Goal: Task Accomplishment & Management: Use online tool/utility

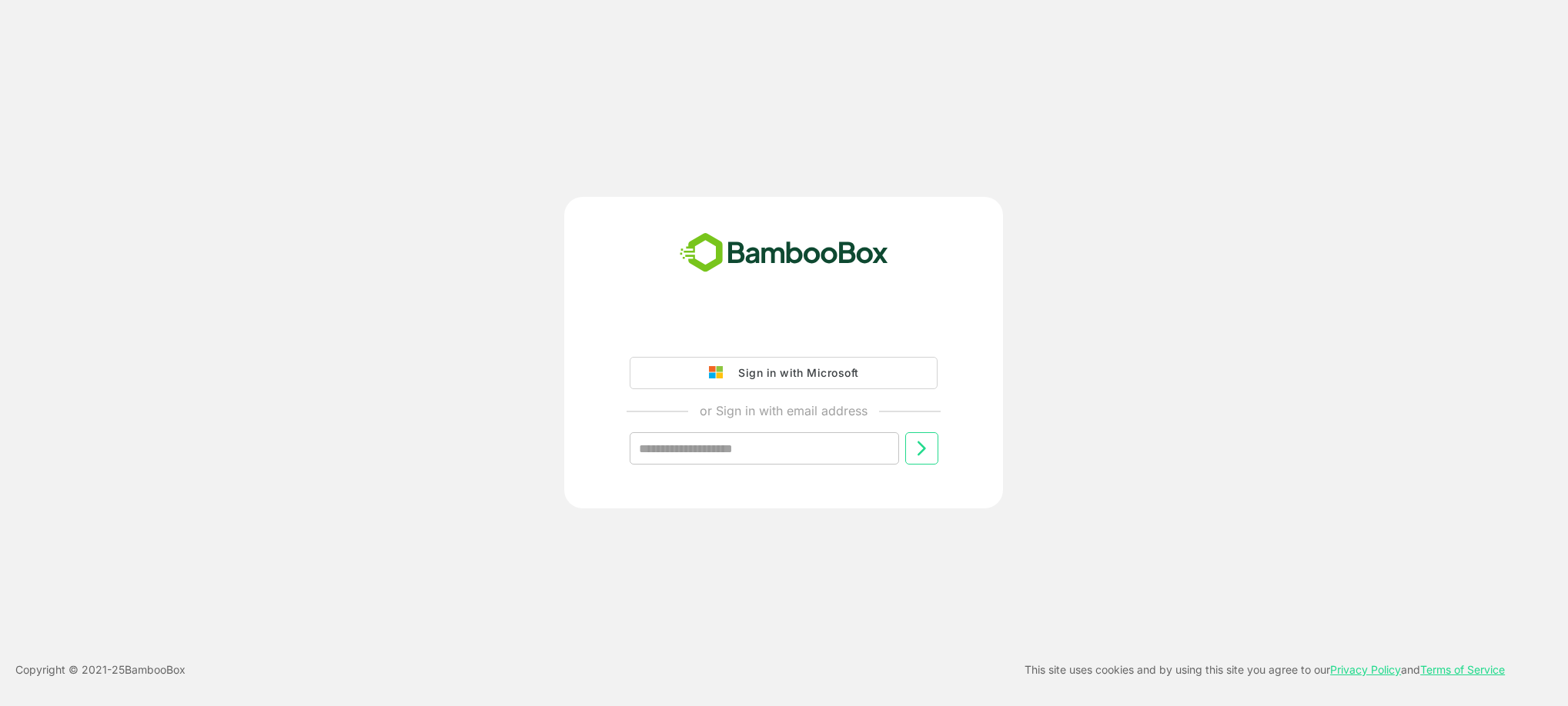
click at [779, 367] on div "Sign in with Microsoft" at bounding box center [794, 373] width 128 height 20
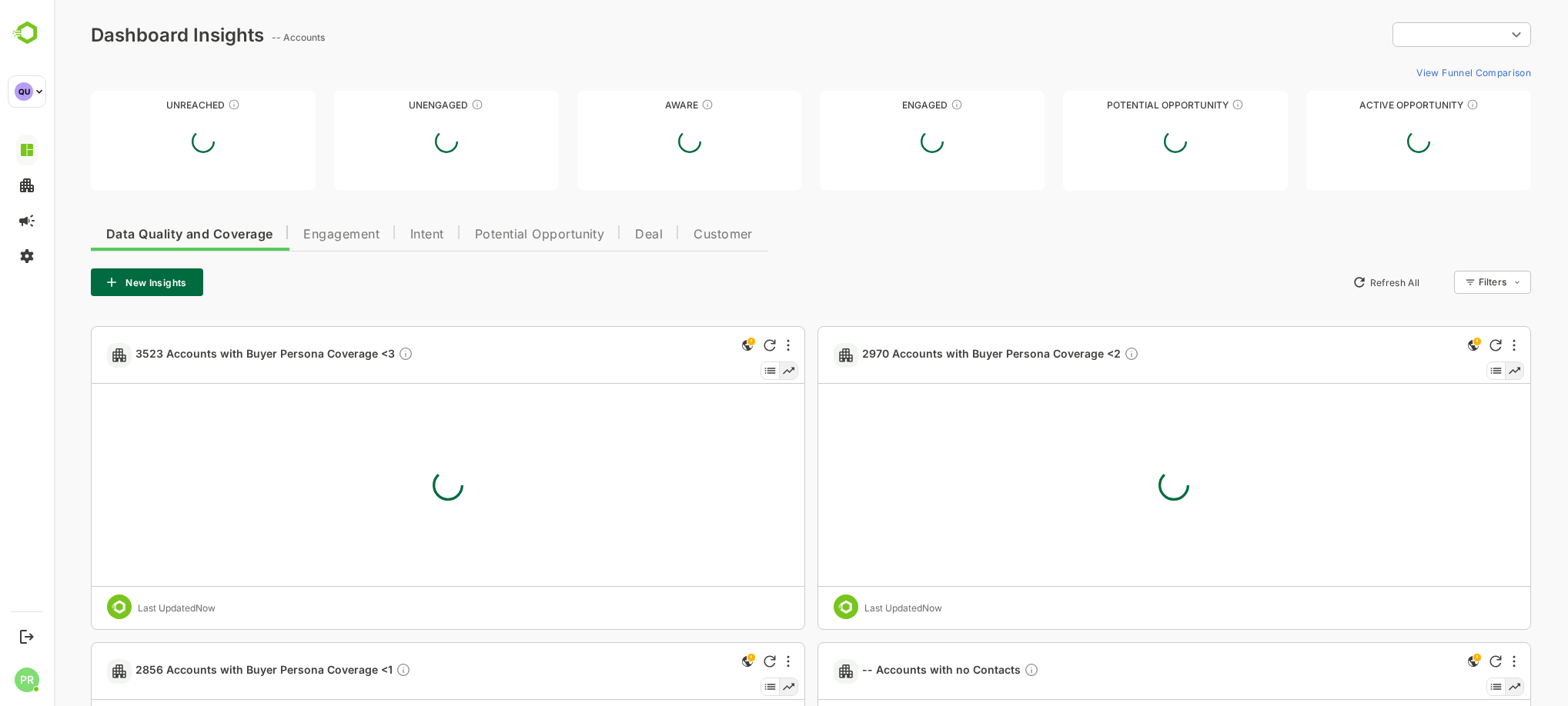
type input "***"
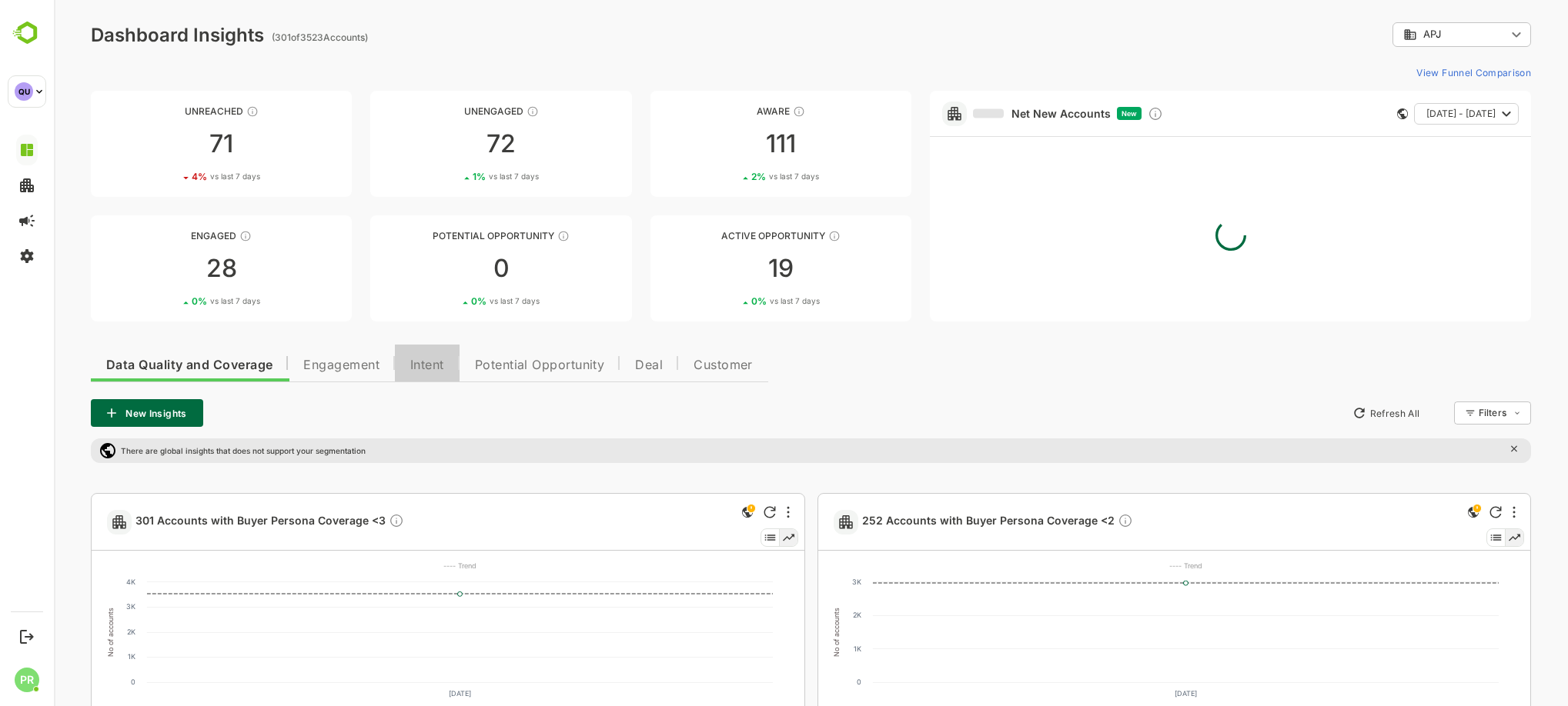
click at [416, 362] on span "Intent" at bounding box center [427, 366] width 34 height 13
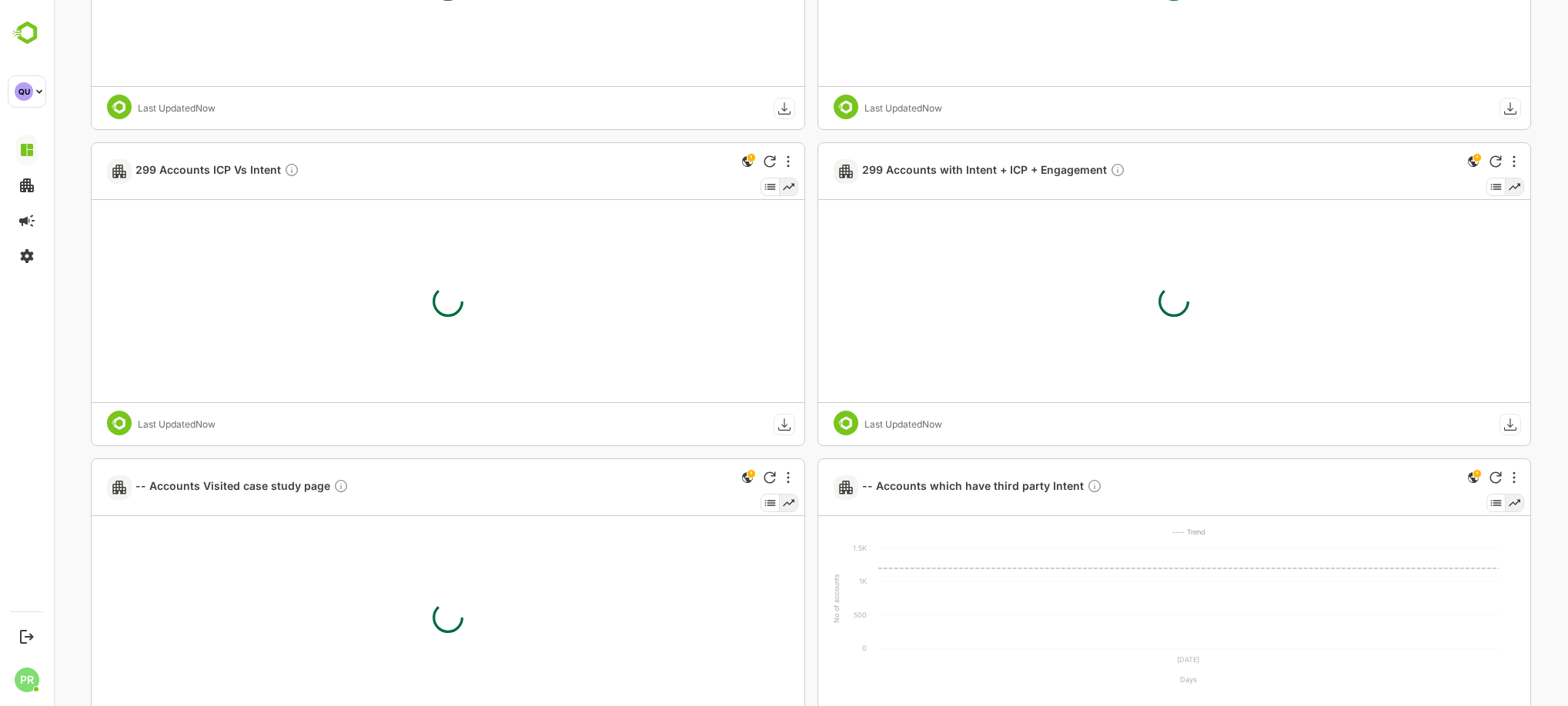
scroll to position [669, 0]
click at [1003, 483] on span "-- Accounts which have third party Intent" at bounding box center [982, 484] width 240 height 18
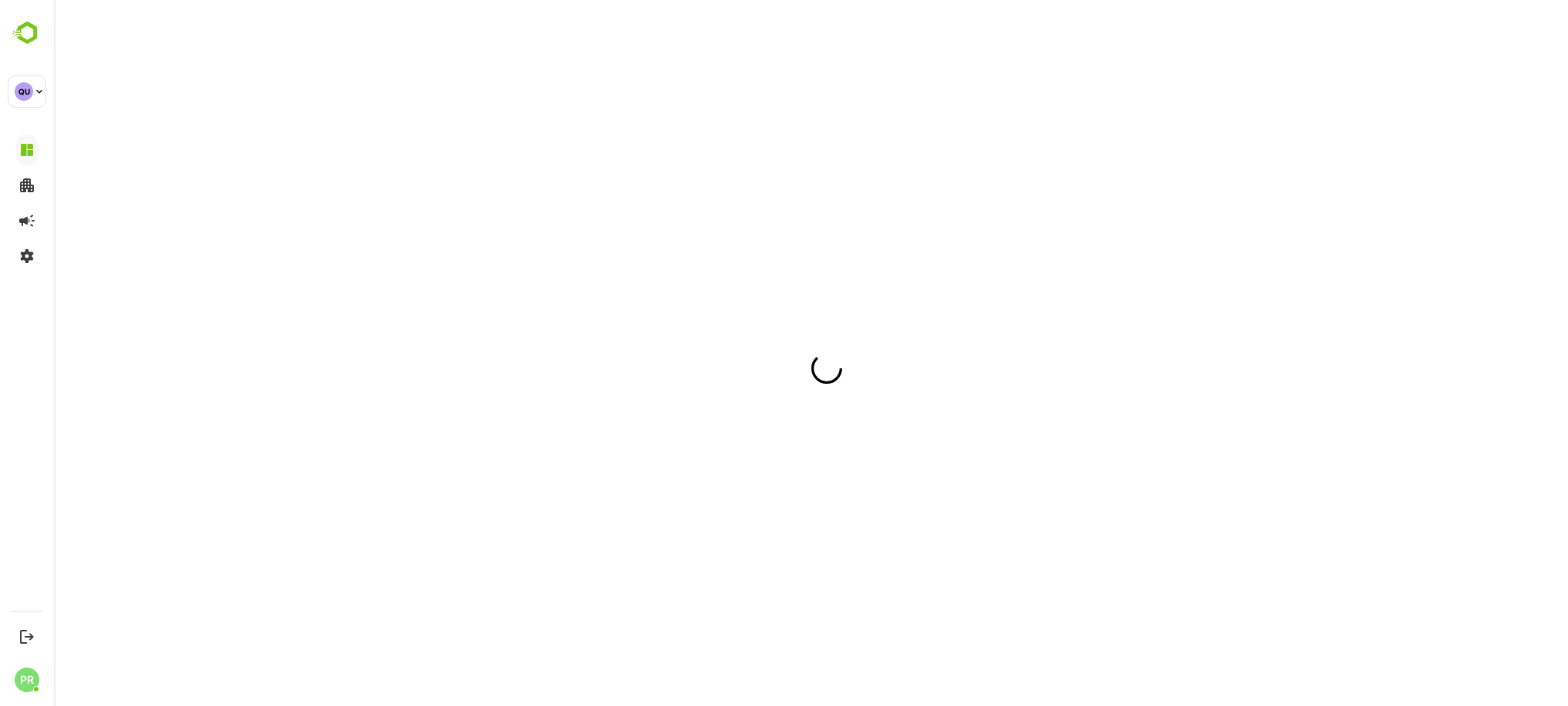
scroll to position [0, 0]
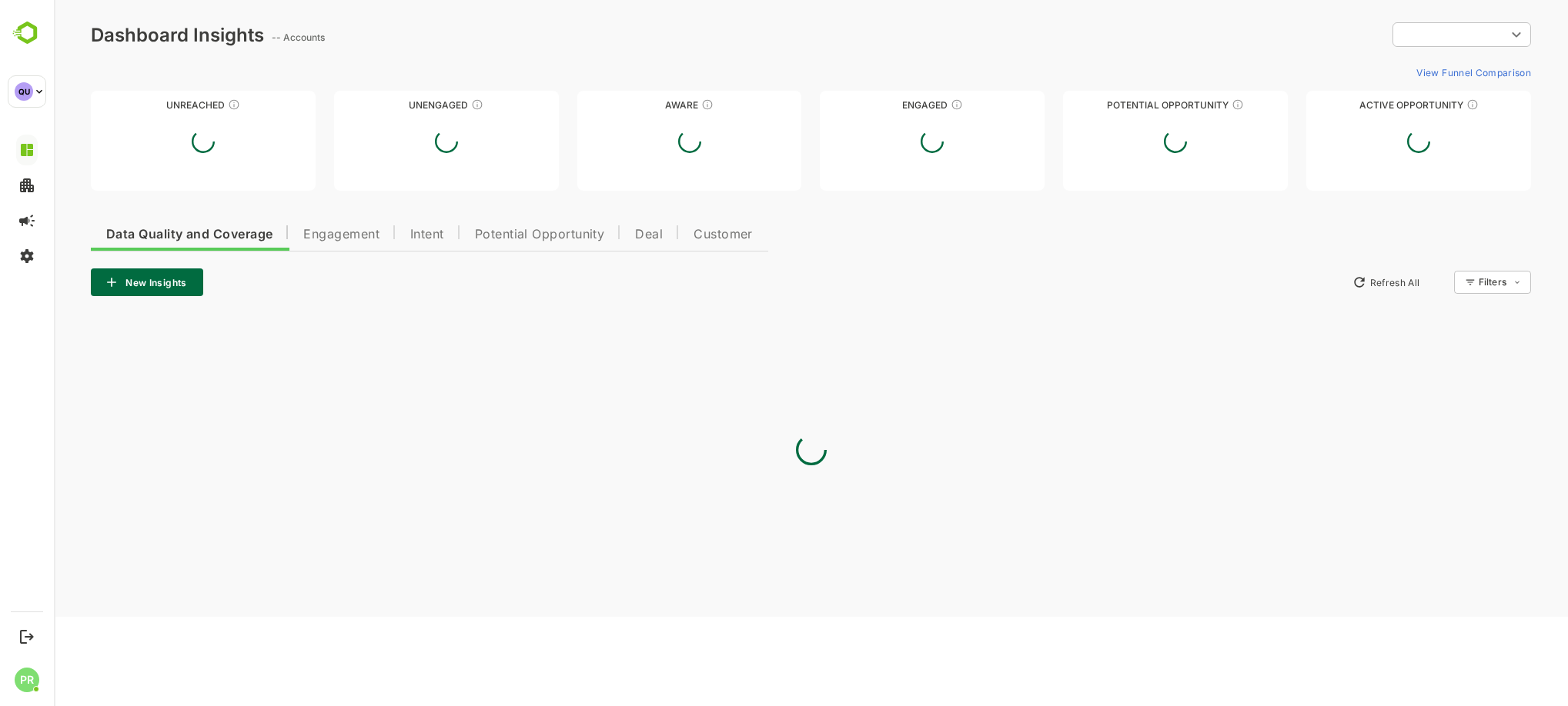
type input "***"
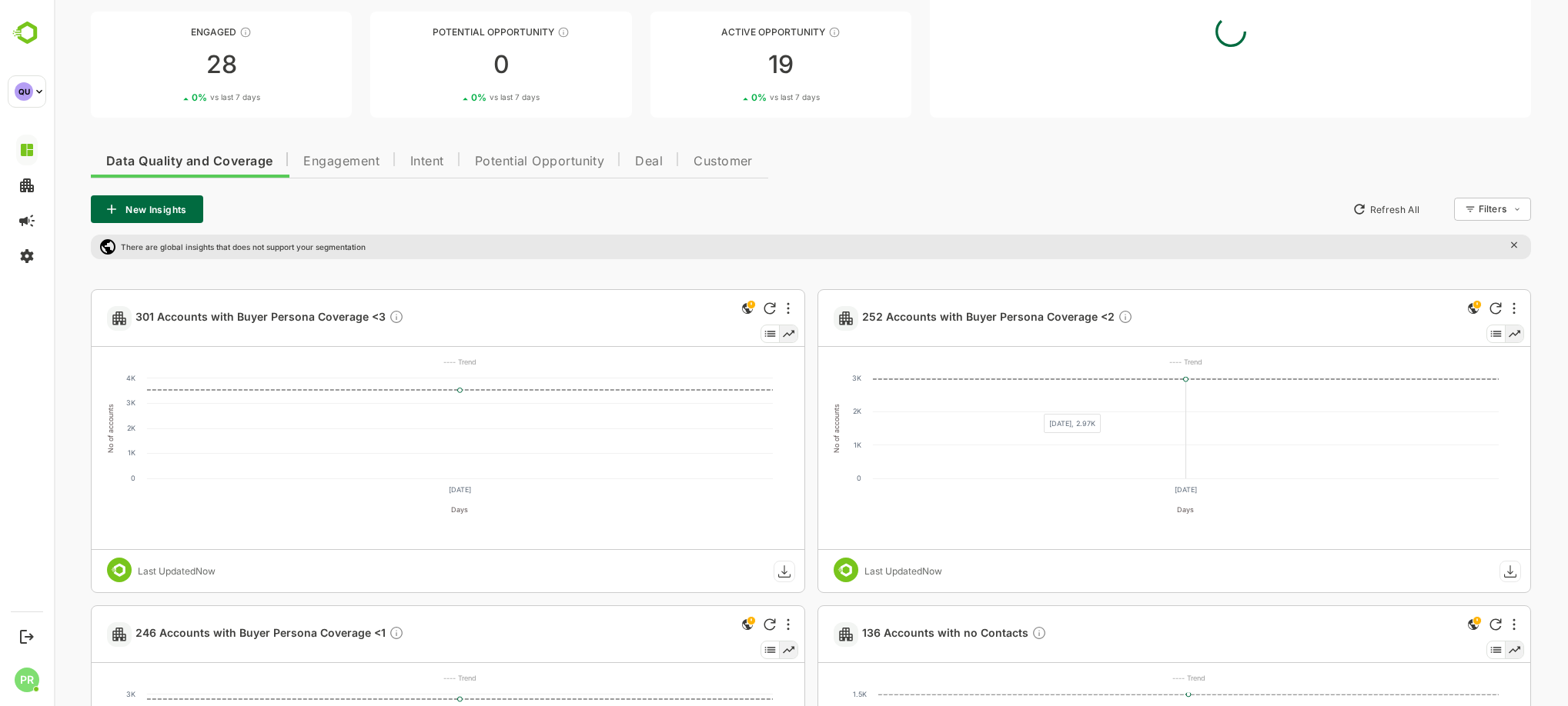
scroll to position [208, 0]
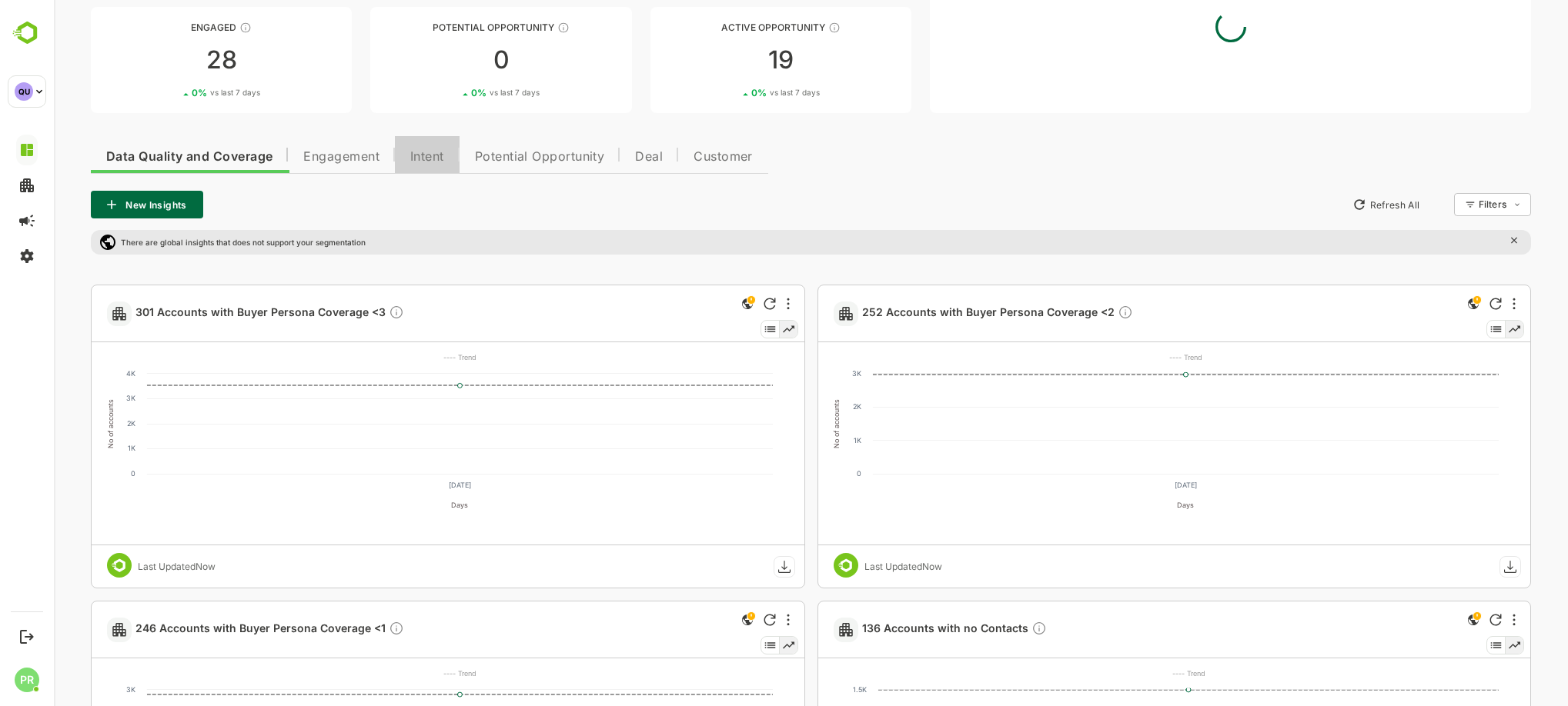
click at [426, 153] on span "Intent" at bounding box center [427, 157] width 34 height 13
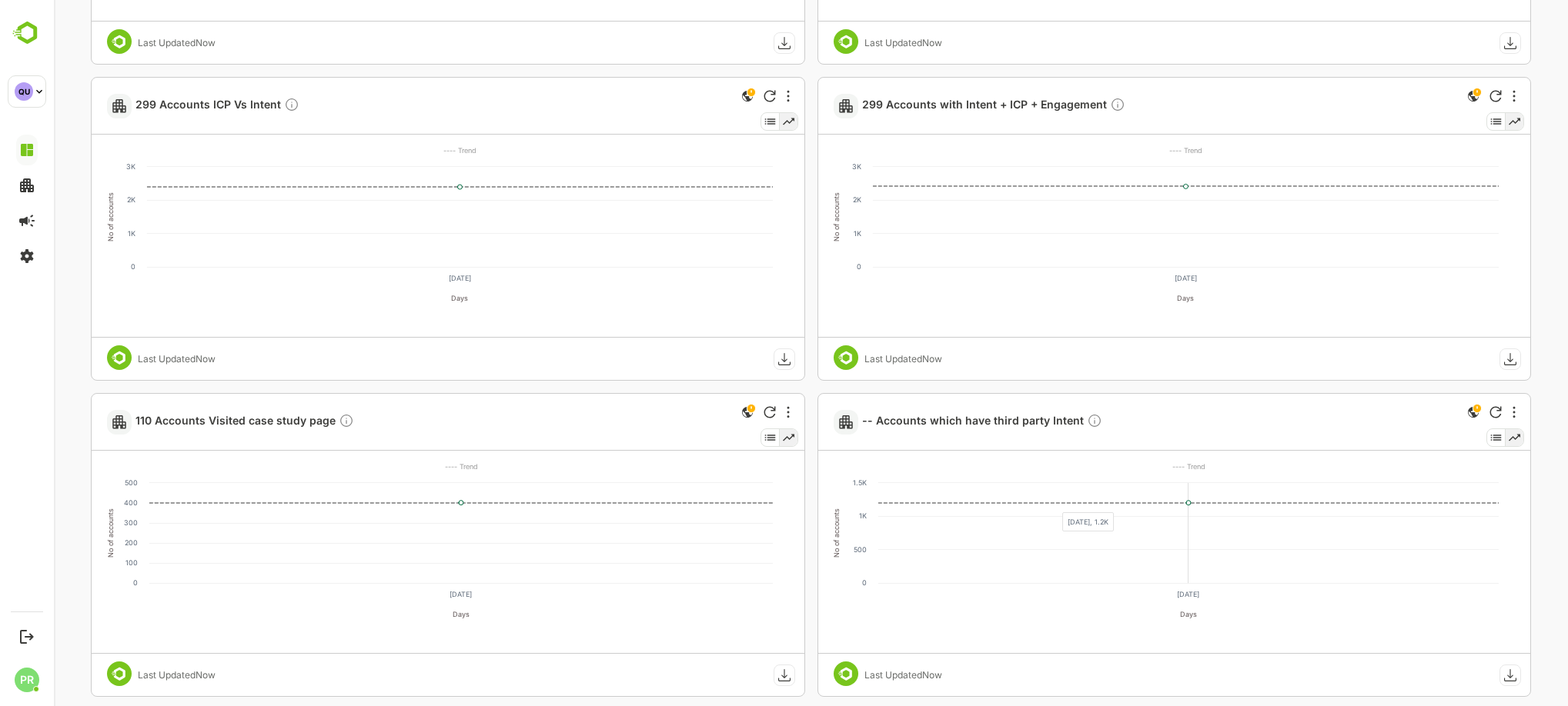
scroll to position [734, 0]
click at [1021, 416] on span "-- Accounts which have third party Intent" at bounding box center [982, 420] width 240 height 18
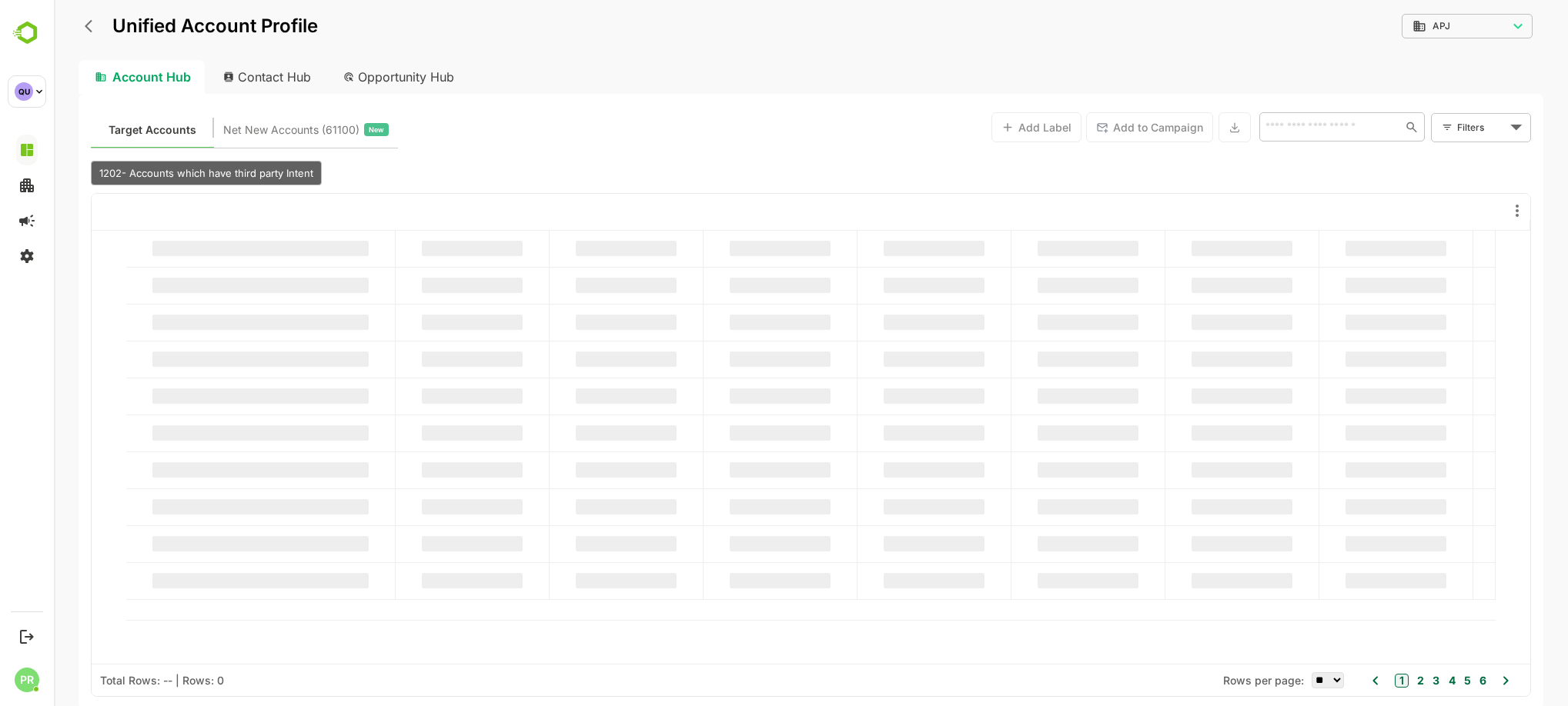
scroll to position [0, 0]
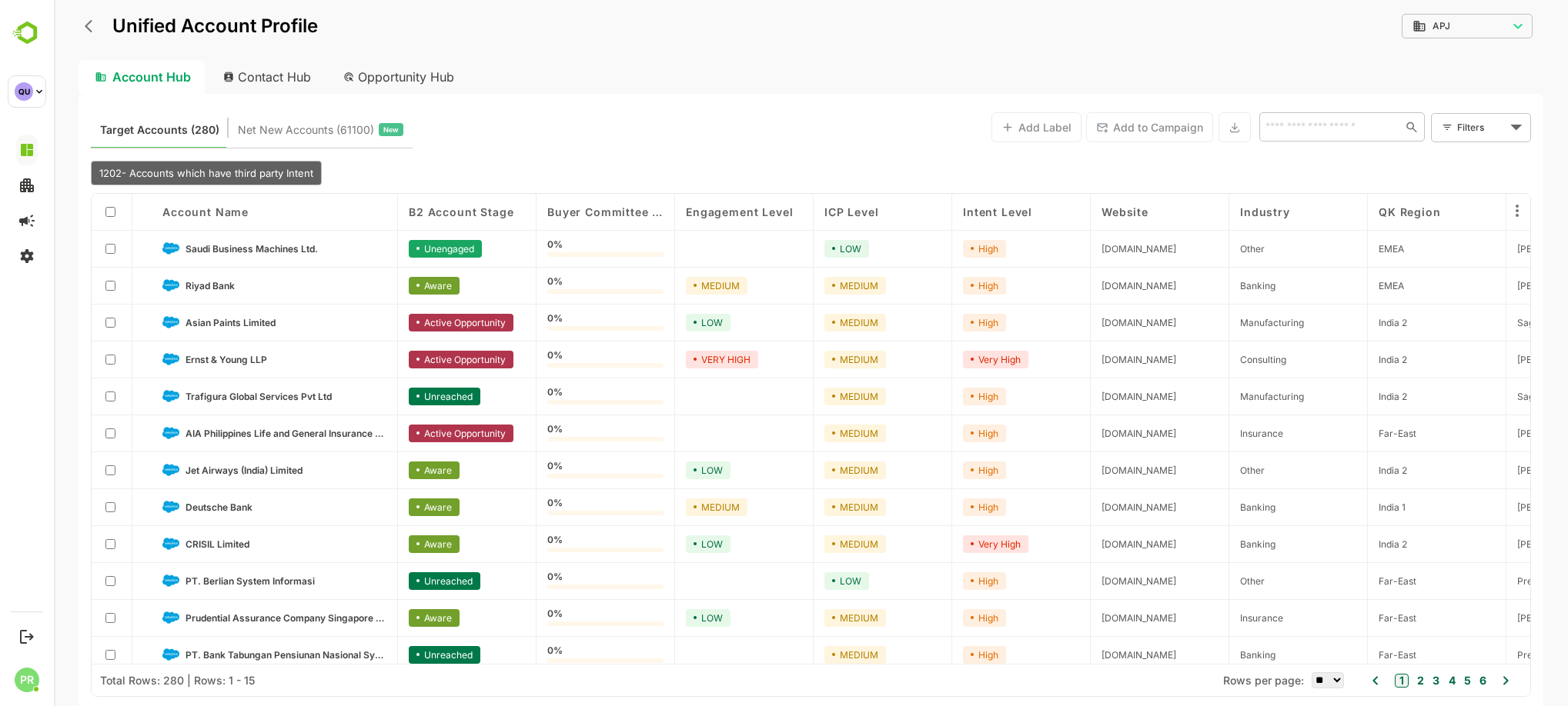
click at [110, 219] on div at bounding box center [112, 212] width 41 height 37
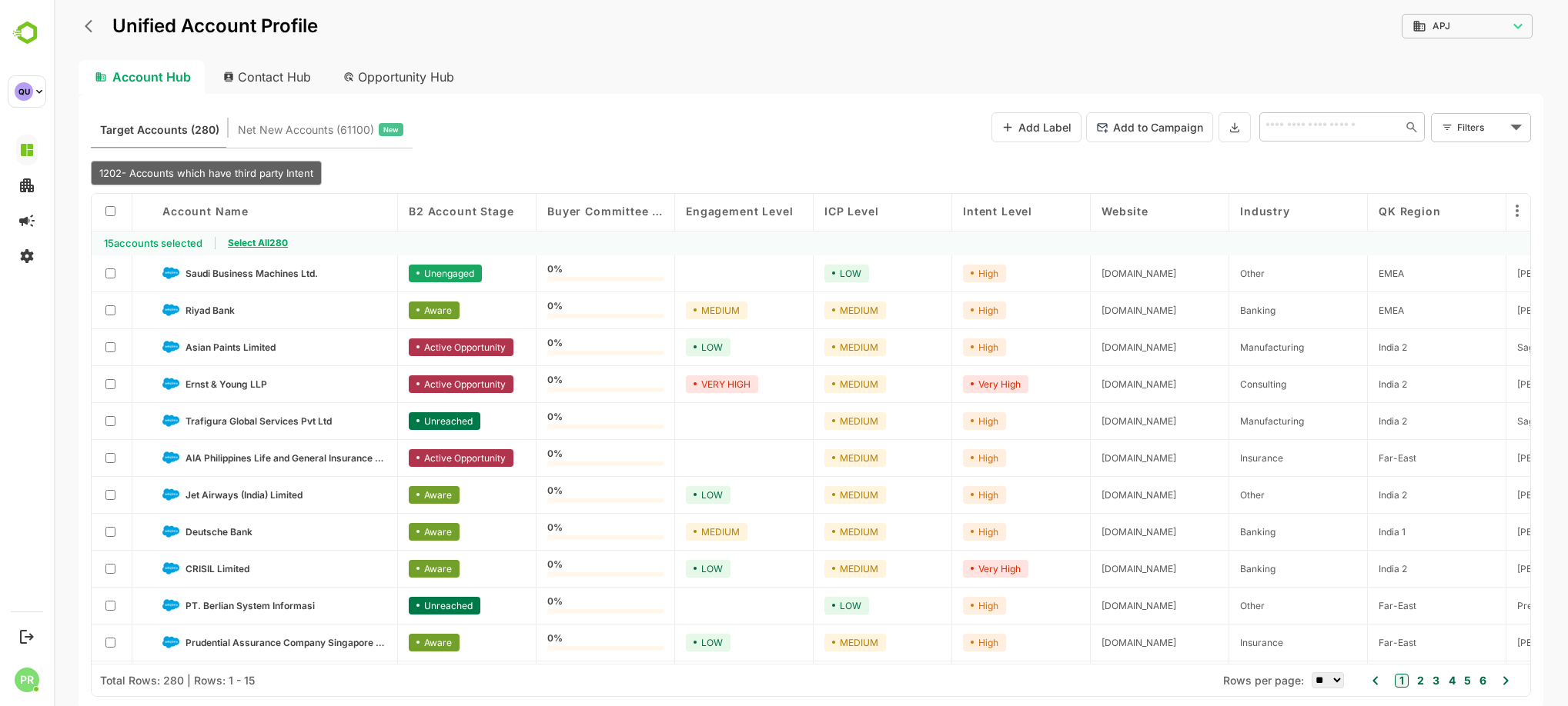
click at [283, 243] on span "Select All 280" at bounding box center [258, 243] width 60 height 12
click at [1241, 127] on button at bounding box center [1234, 127] width 32 height 30
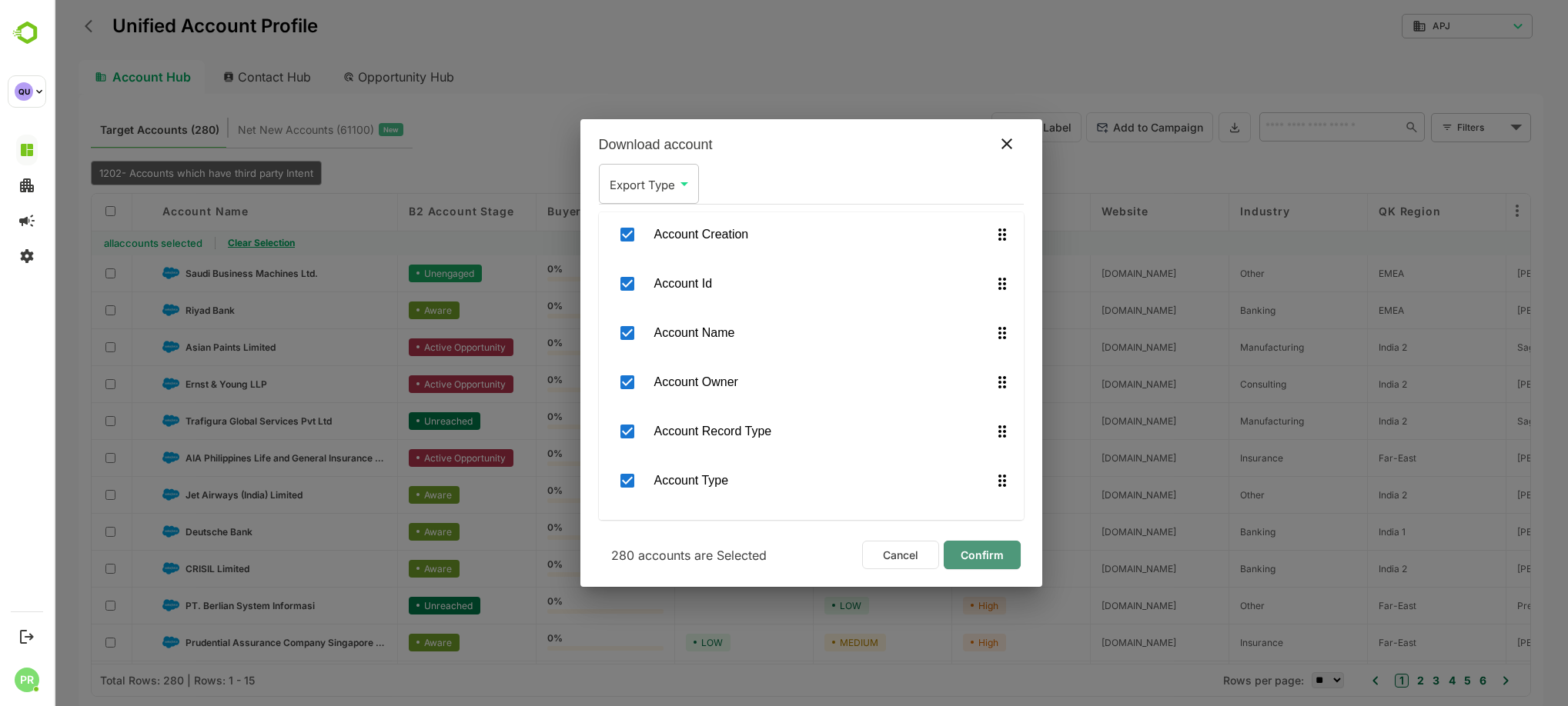
click at [982, 553] on span "Confirm" at bounding box center [982, 556] width 52 height 20
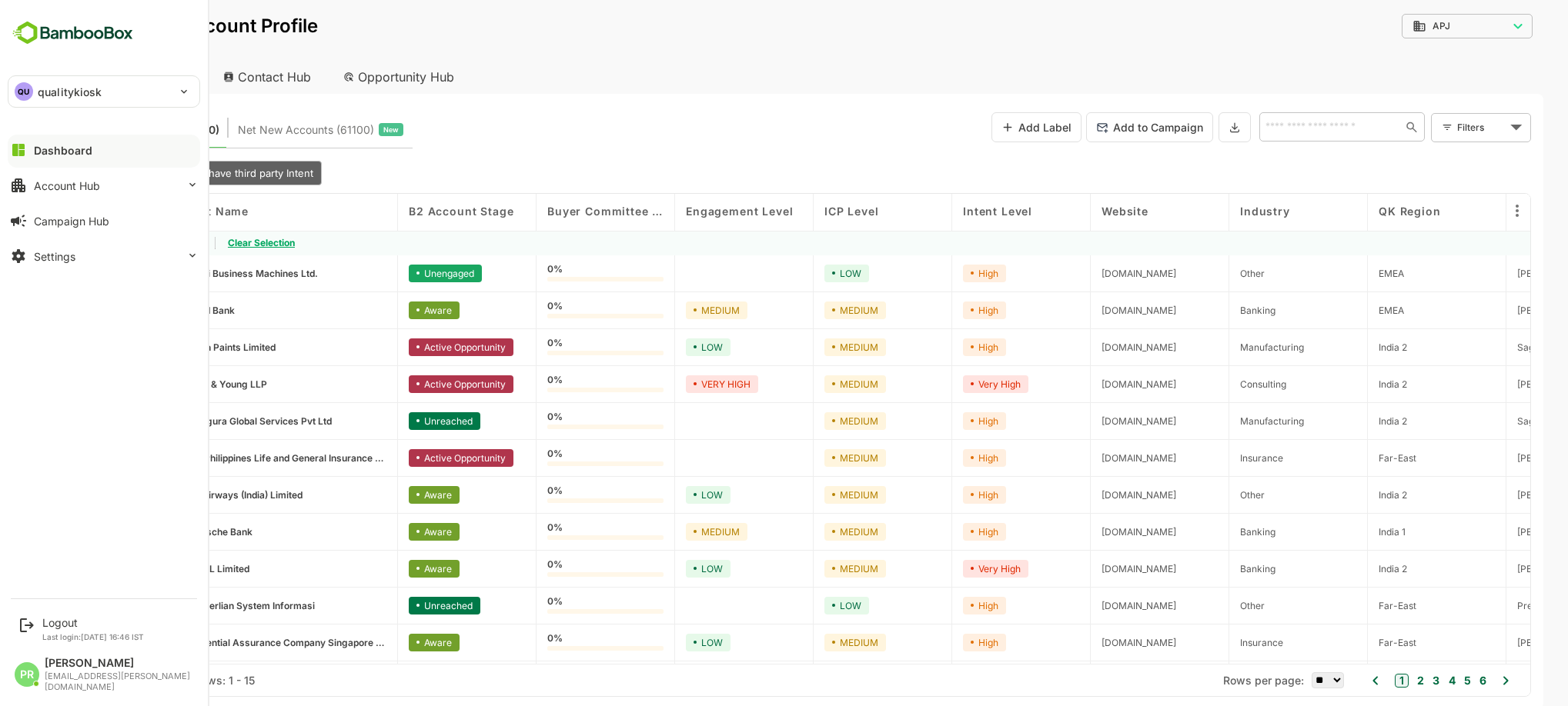
click at [58, 153] on div "Dashboard" at bounding box center [63, 150] width 59 height 13
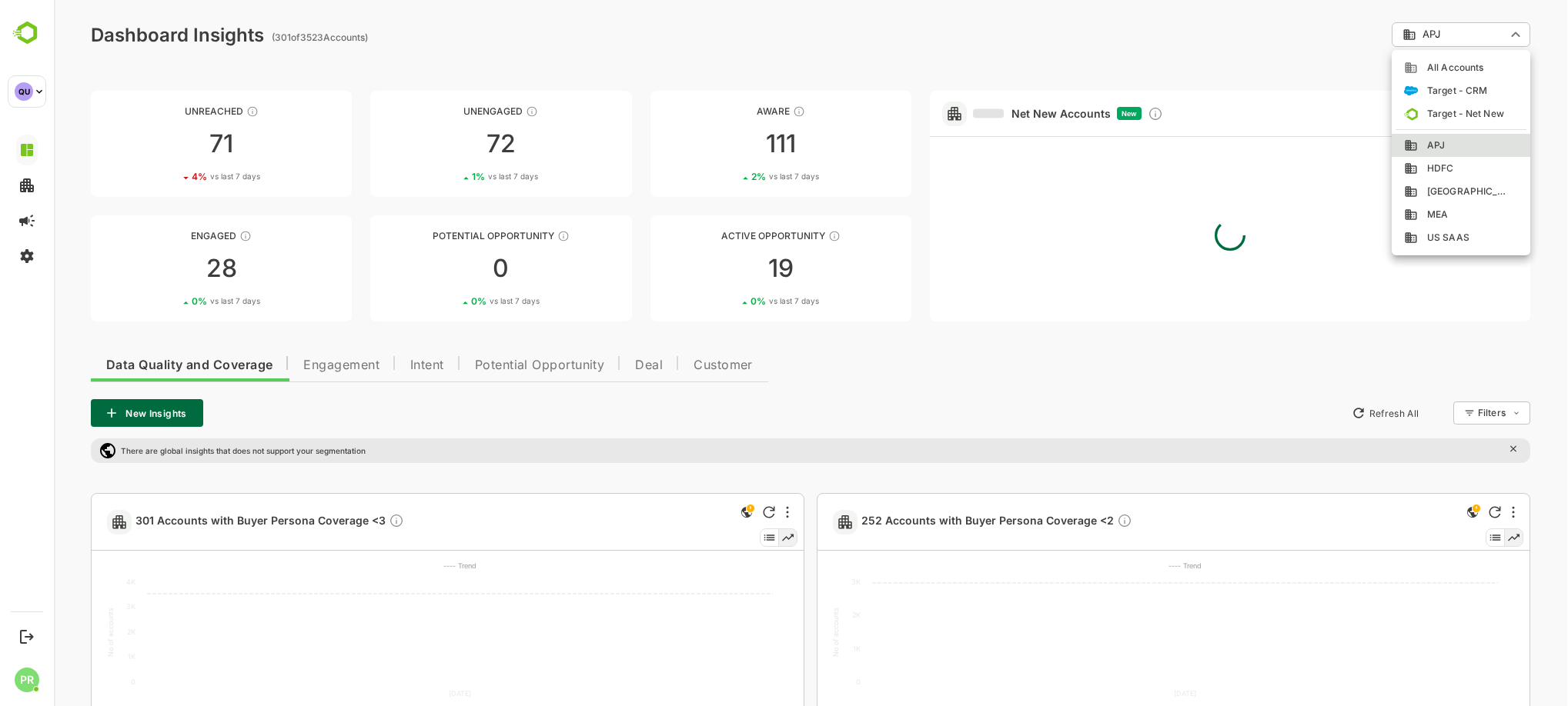
click at [1451, 212] on div "MEA" at bounding box center [1461, 214] width 114 height 14
type input "***"
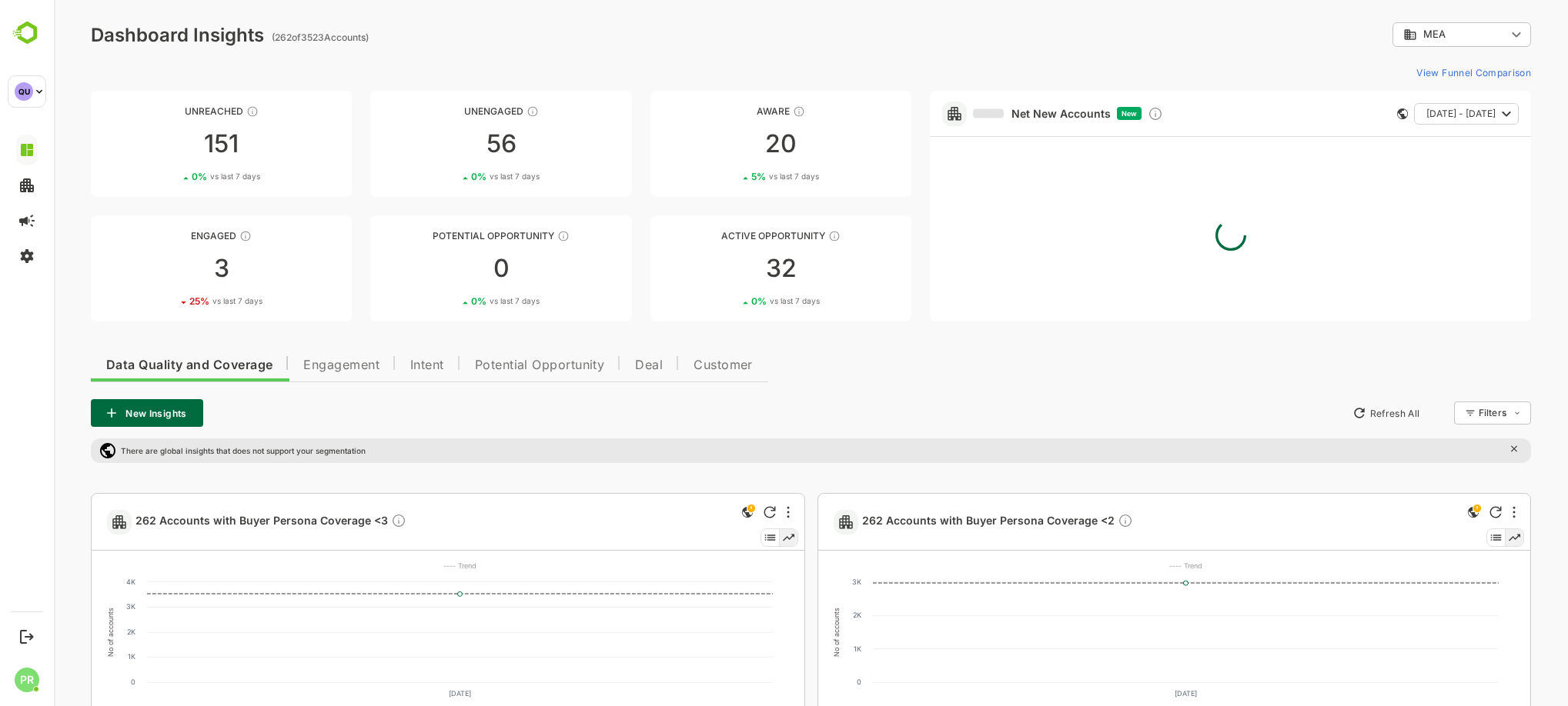
click at [428, 370] on span "Intent" at bounding box center [427, 366] width 34 height 13
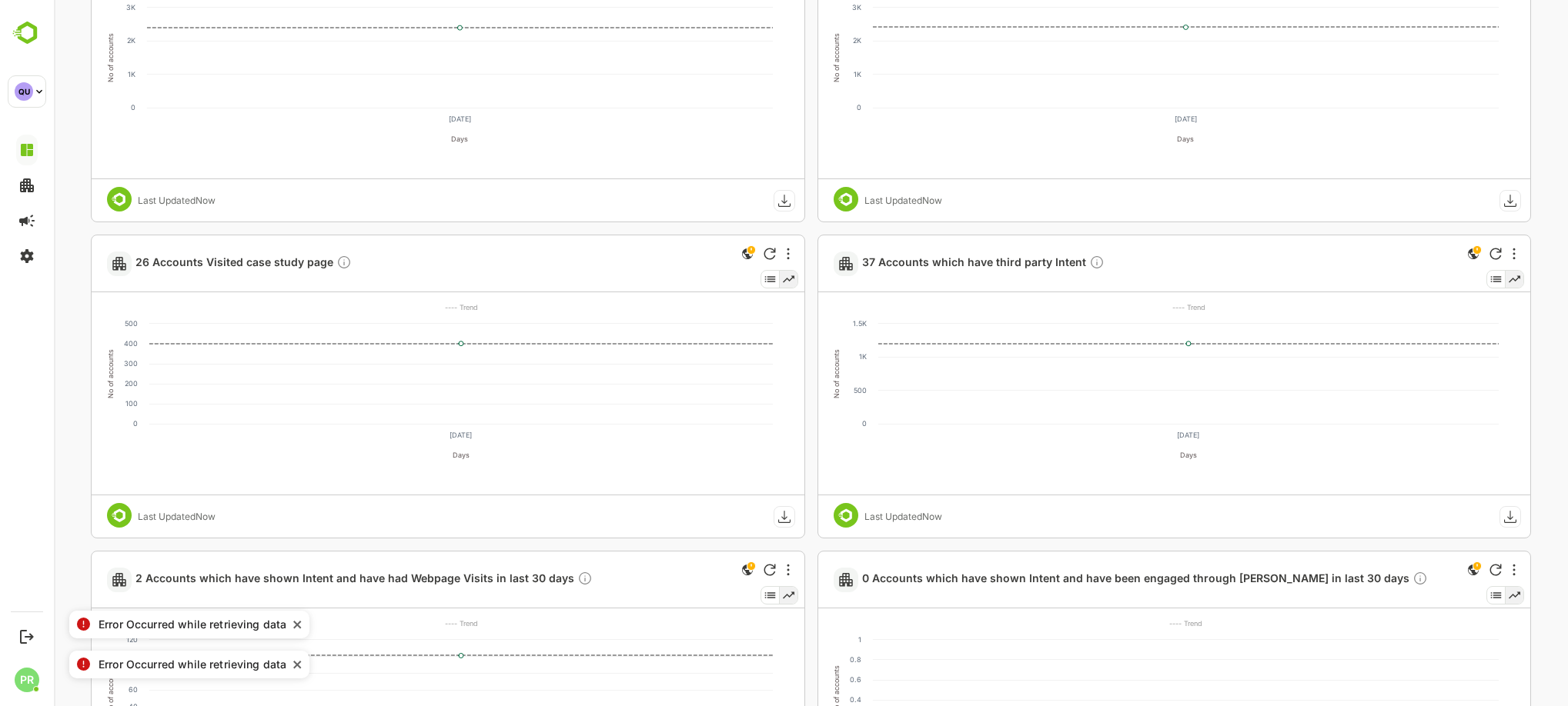
scroll to position [889, 0]
drag, startPoint x: 562, startPoint y: 508, endPoint x: 957, endPoint y: 258, distance: 467.5
click at [957, 258] on div "0 Accounts with High ICP, High Engagement & High Intent No of accounts 0 5 10 1…" at bounding box center [811, 579] width 1440 height 1951
click at [957, 258] on span "37 Accounts which have third party Intent" at bounding box center [984, 265] width 243 height 18
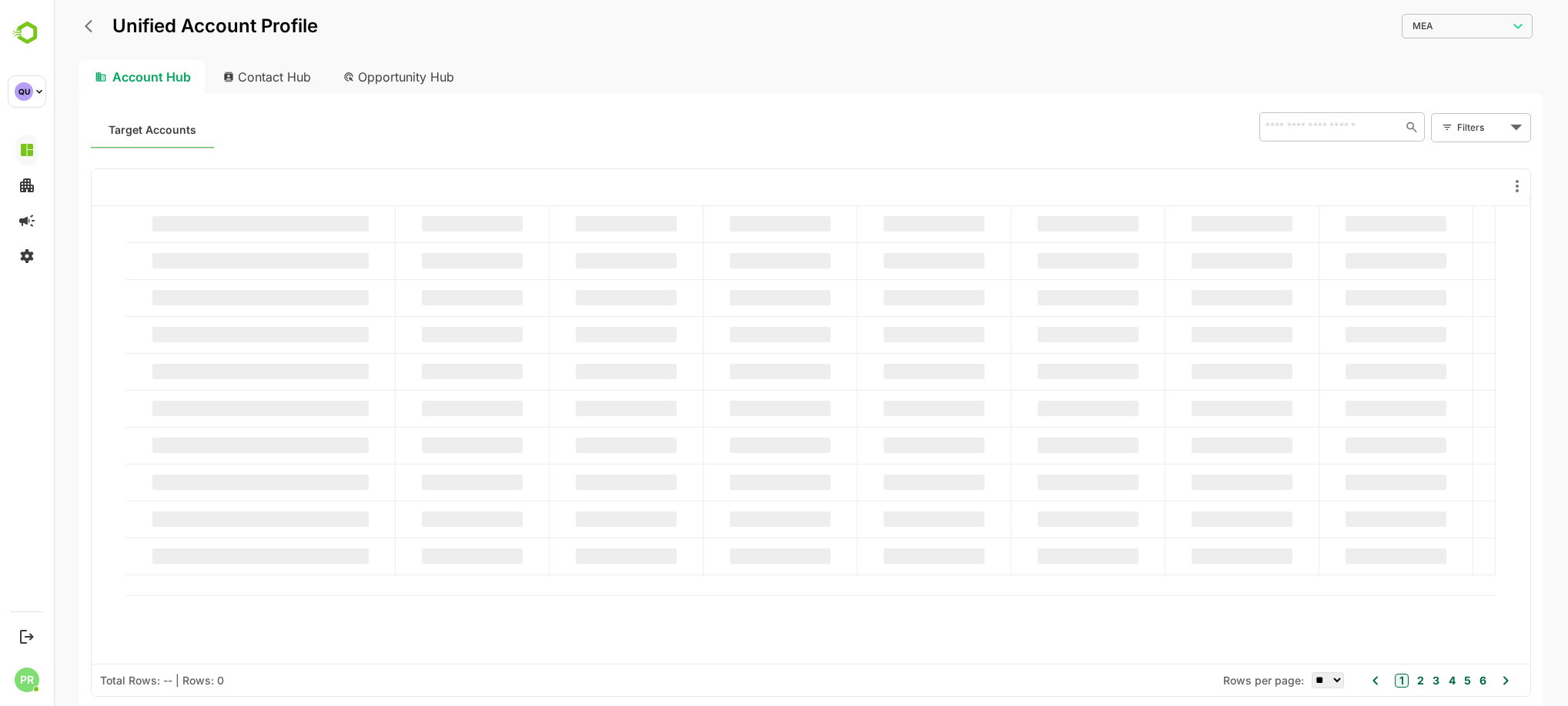
scroll to position [0, 0]
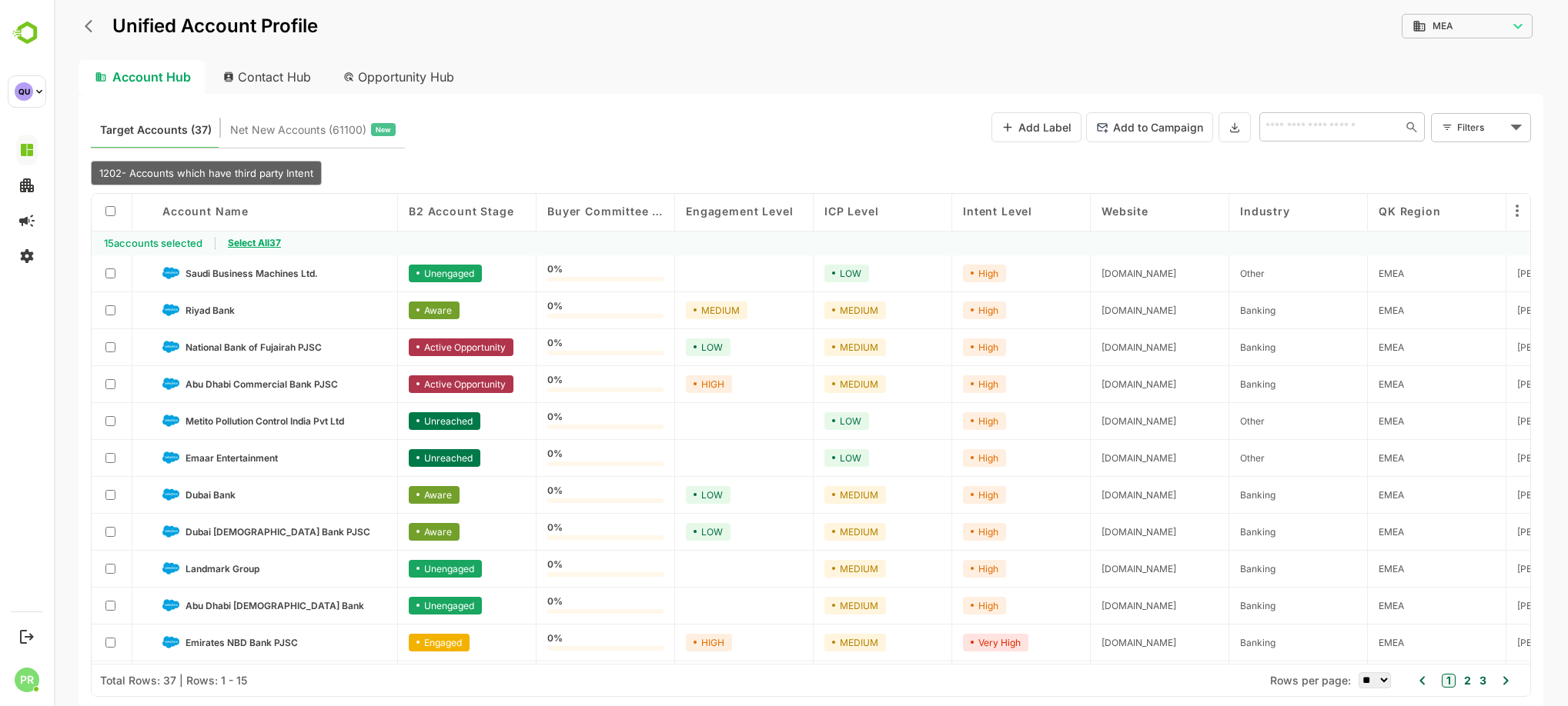
click at [281, 240] on span "Select All 37" at bounding box center [255, 243] width 53 height 12
click at [1227, 129] on button at bounding box center [1234, 127] width 32 height 30
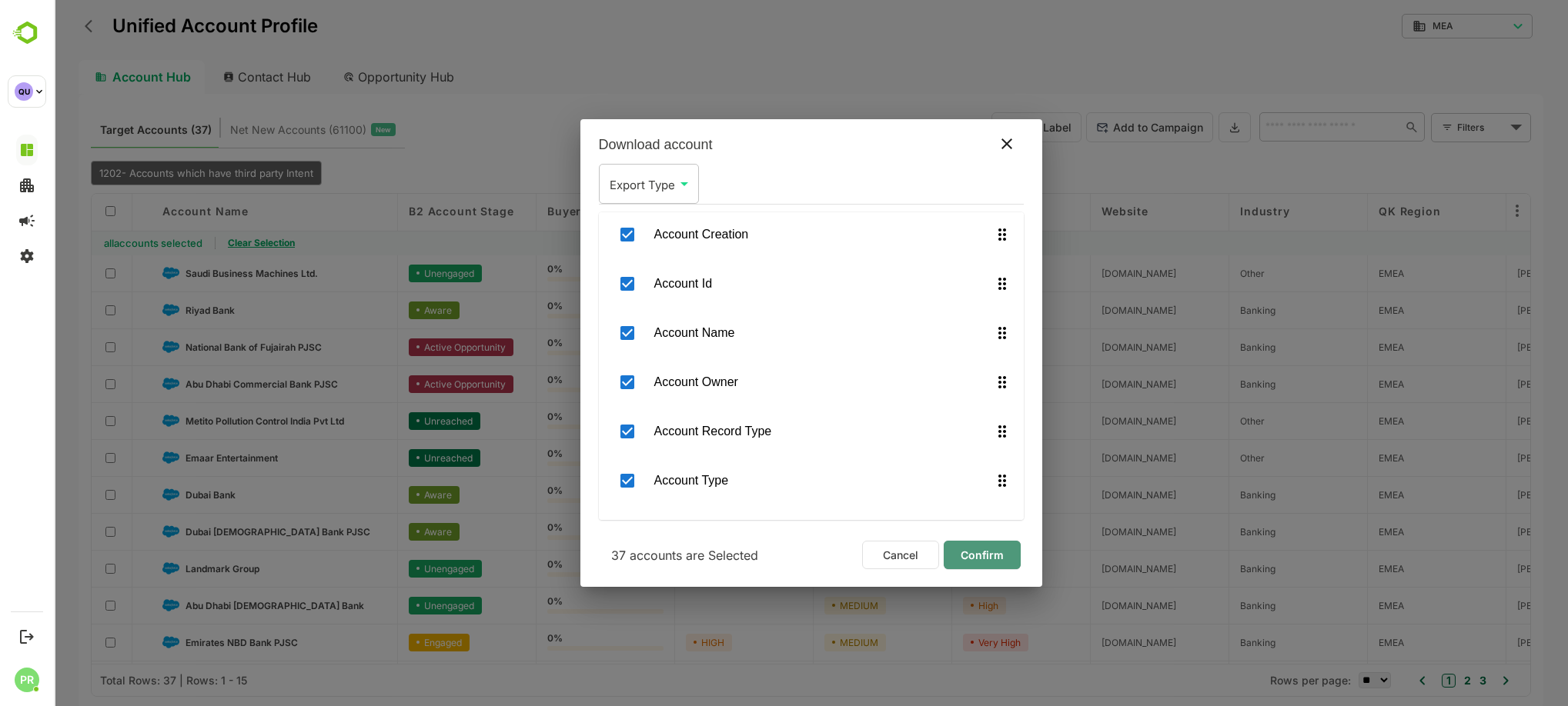
click at [993, 546] on span "Confirm" at bounding box center [982, 556] width 52 height 20
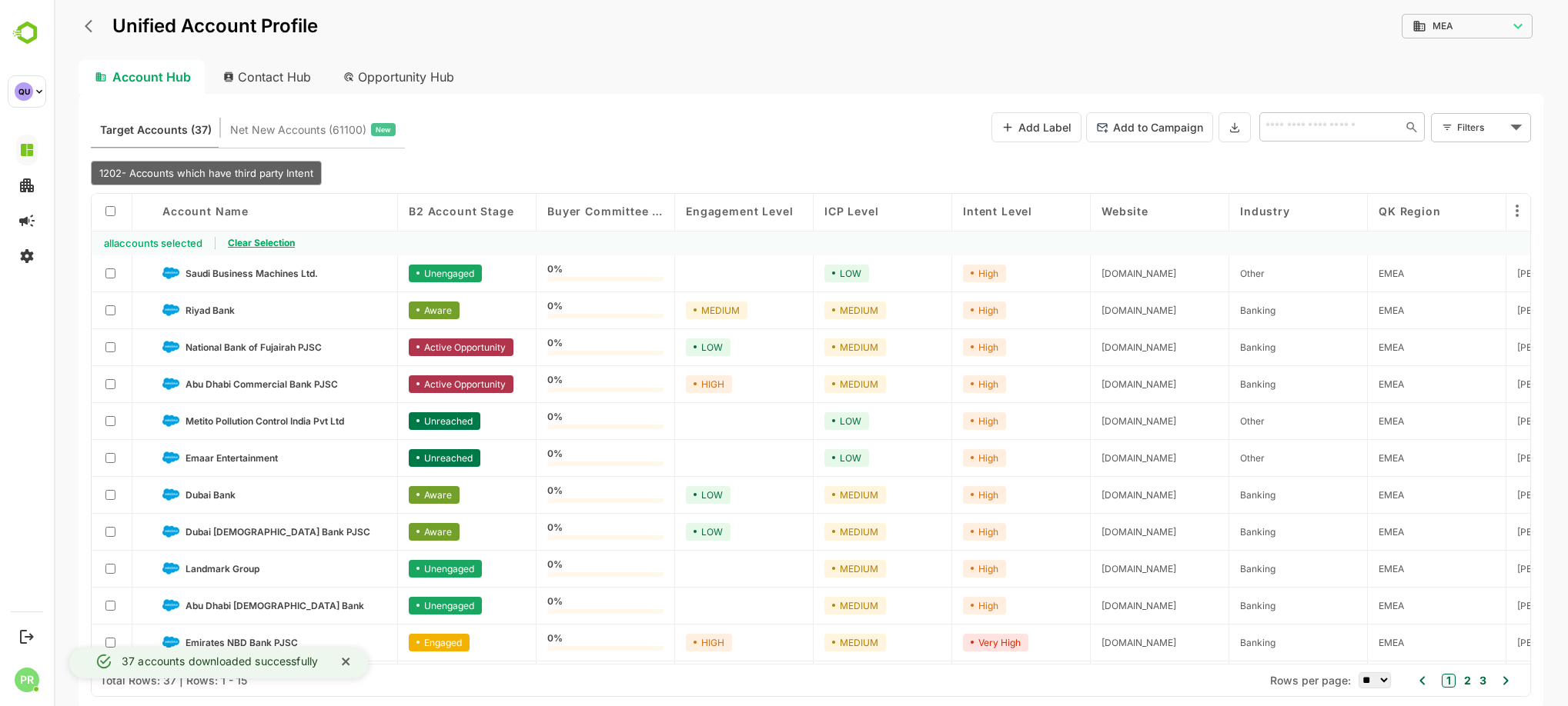
scroll to position [149, 0]
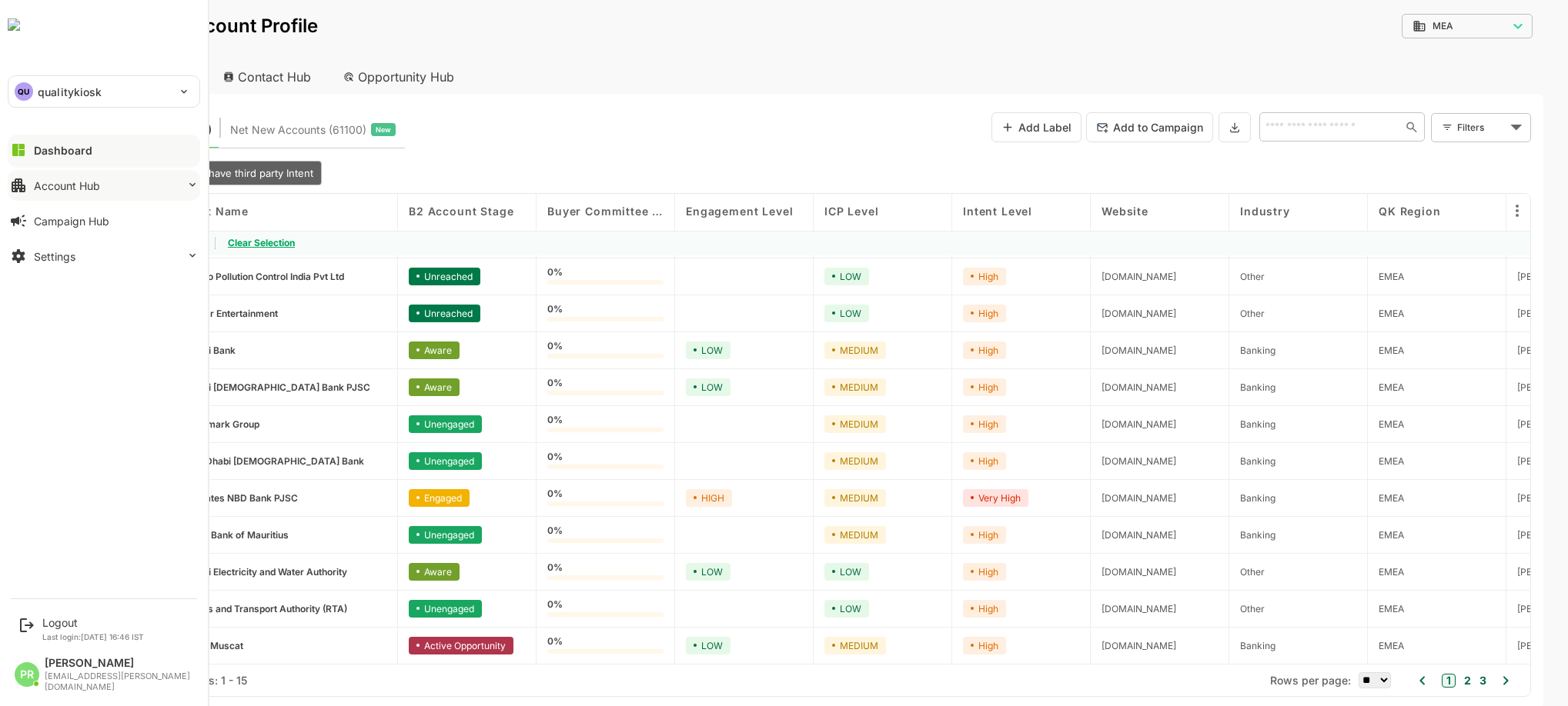
click at [69, 182] on div "Account Hub" at bounding box center [67, 186] width 67 height 13
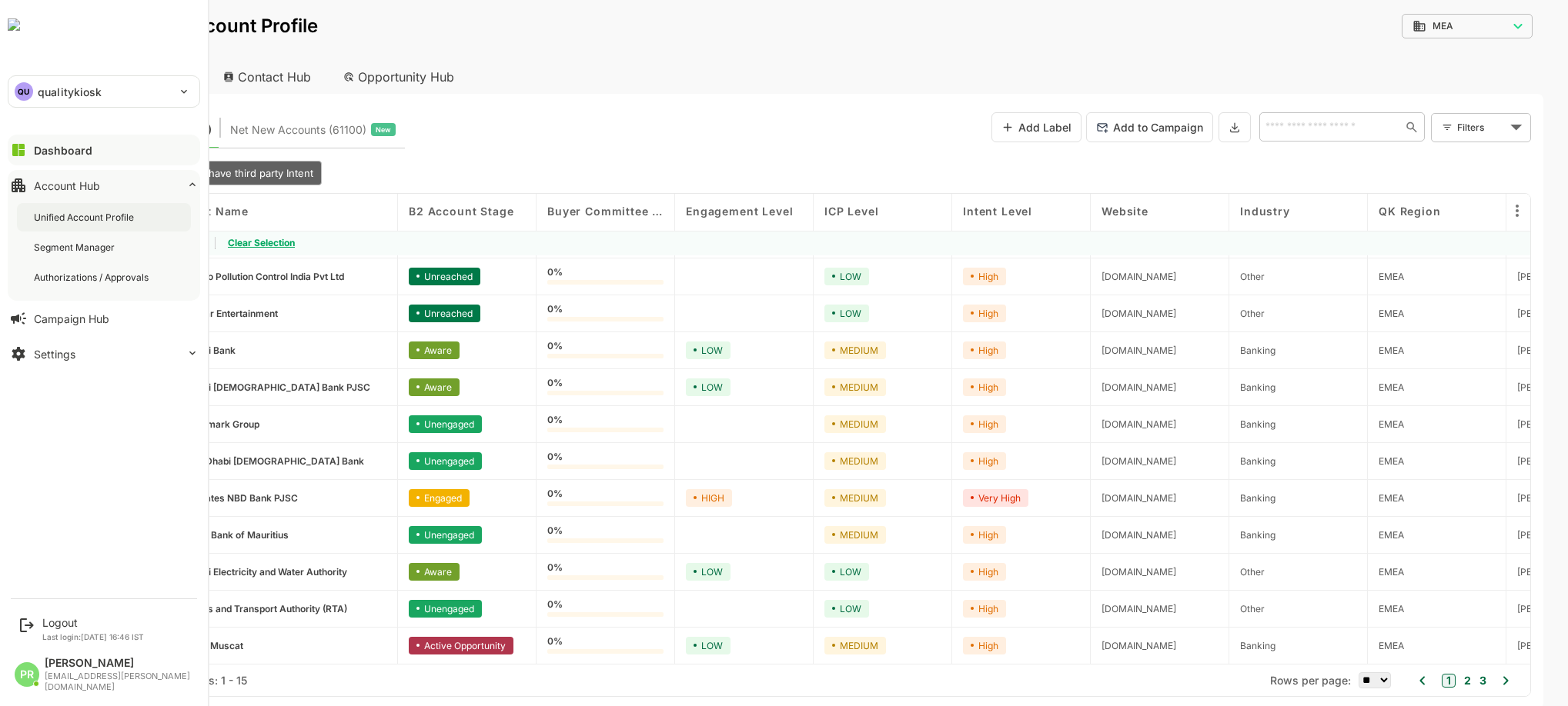
click at [91, 217] on div "Unified Account Profile" at bounding box center [85, 217] width 103 height 13
click at [91, 143] on button "Dashboard" at bounding box center [104, 149] width 193 height 31
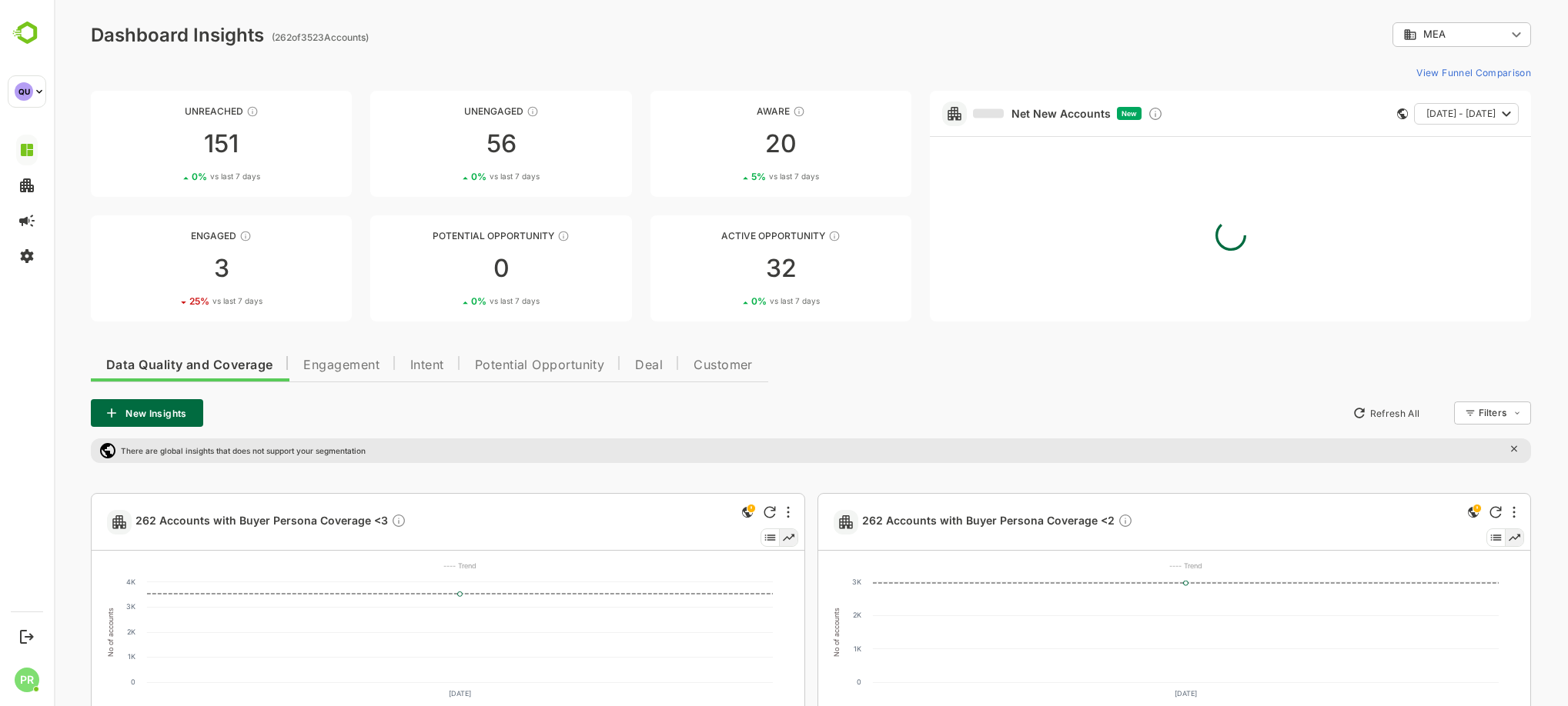
scroll to position [17, 0]
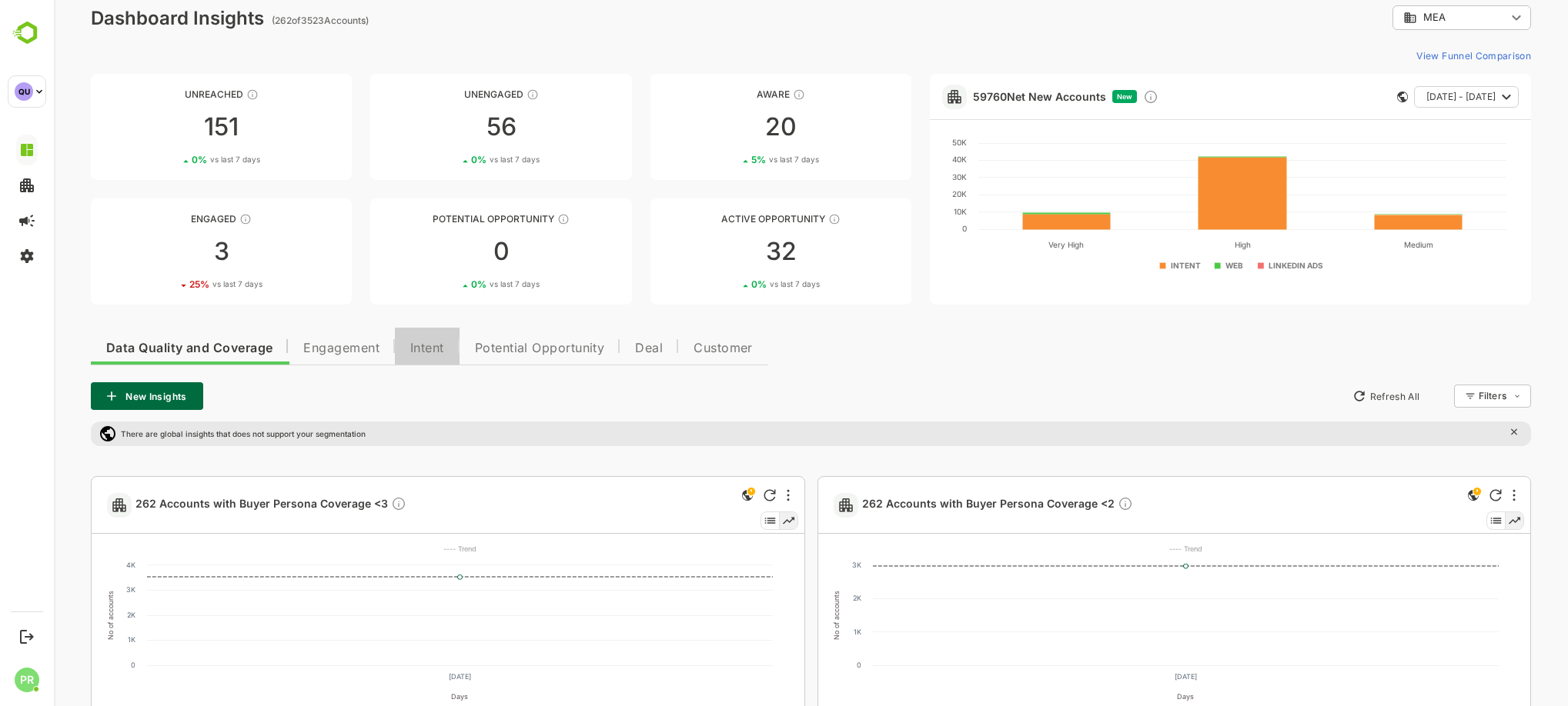
click at [446, 337] on button "Intent" at bounding box center [427, 346] width 65 height 37
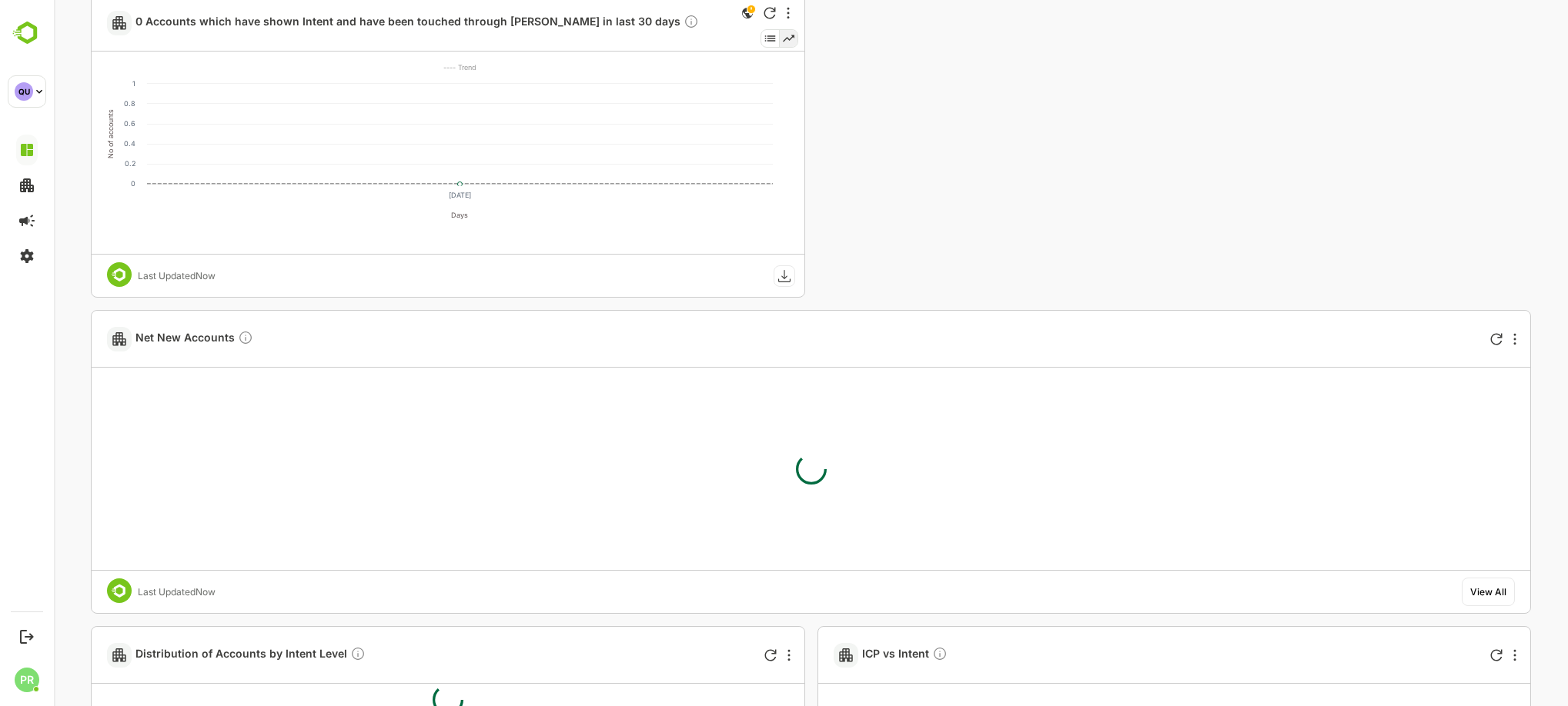
scroll to position [1766, 0]
click at [1483, 578] on div "View All" at bounding box center [1488, 590] width 53 height 28
click at [1517, 333] on div at bounding box center [1515, 338] width 19 height 19
click at [1486, 593] on div at bounding box center [811, 353] width 1514 height 706
click at [1486, 593] on div "View All" at bounding box center [1488, 590] width 36 height 12
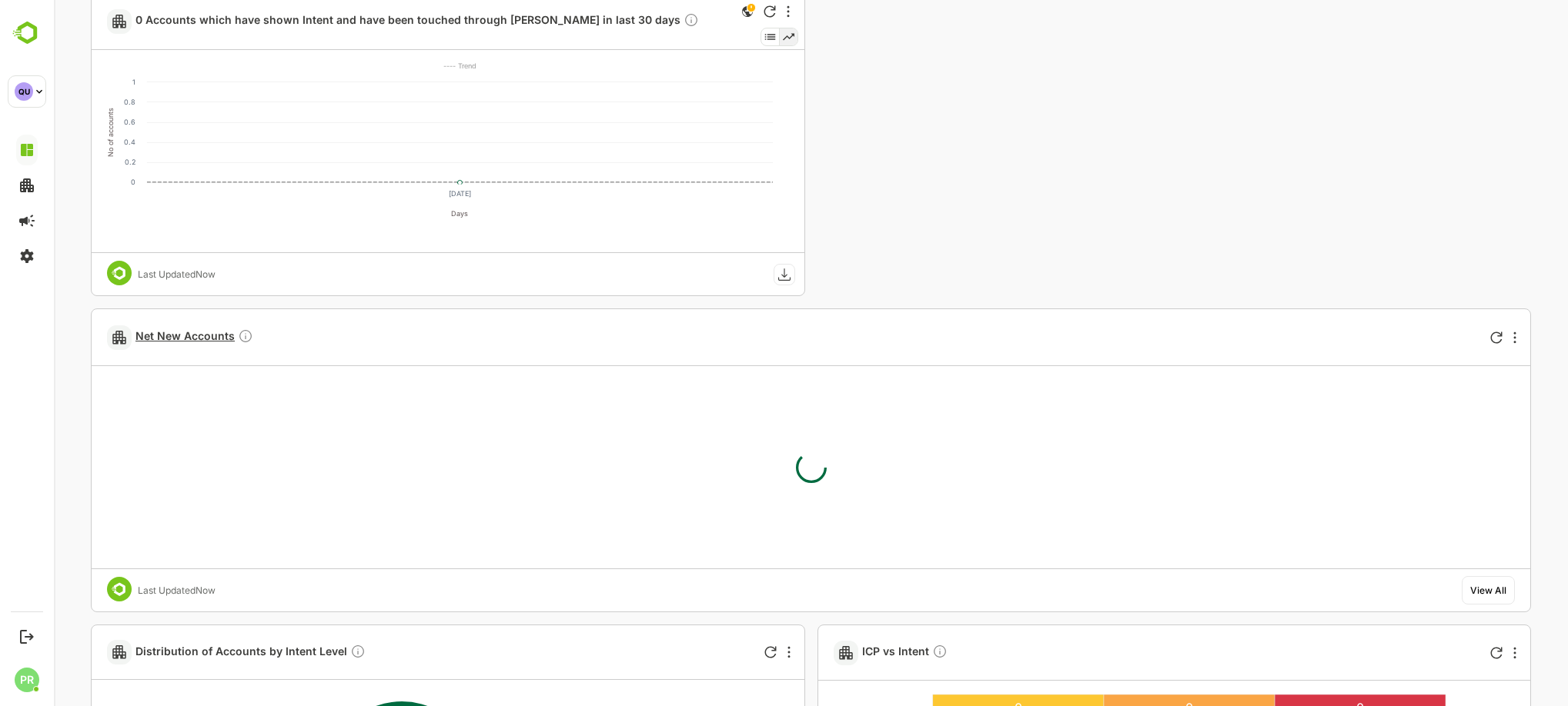
click at [153, 340] on span "Net New Accounts" at bounding box center [194, 337] width 117 height 18
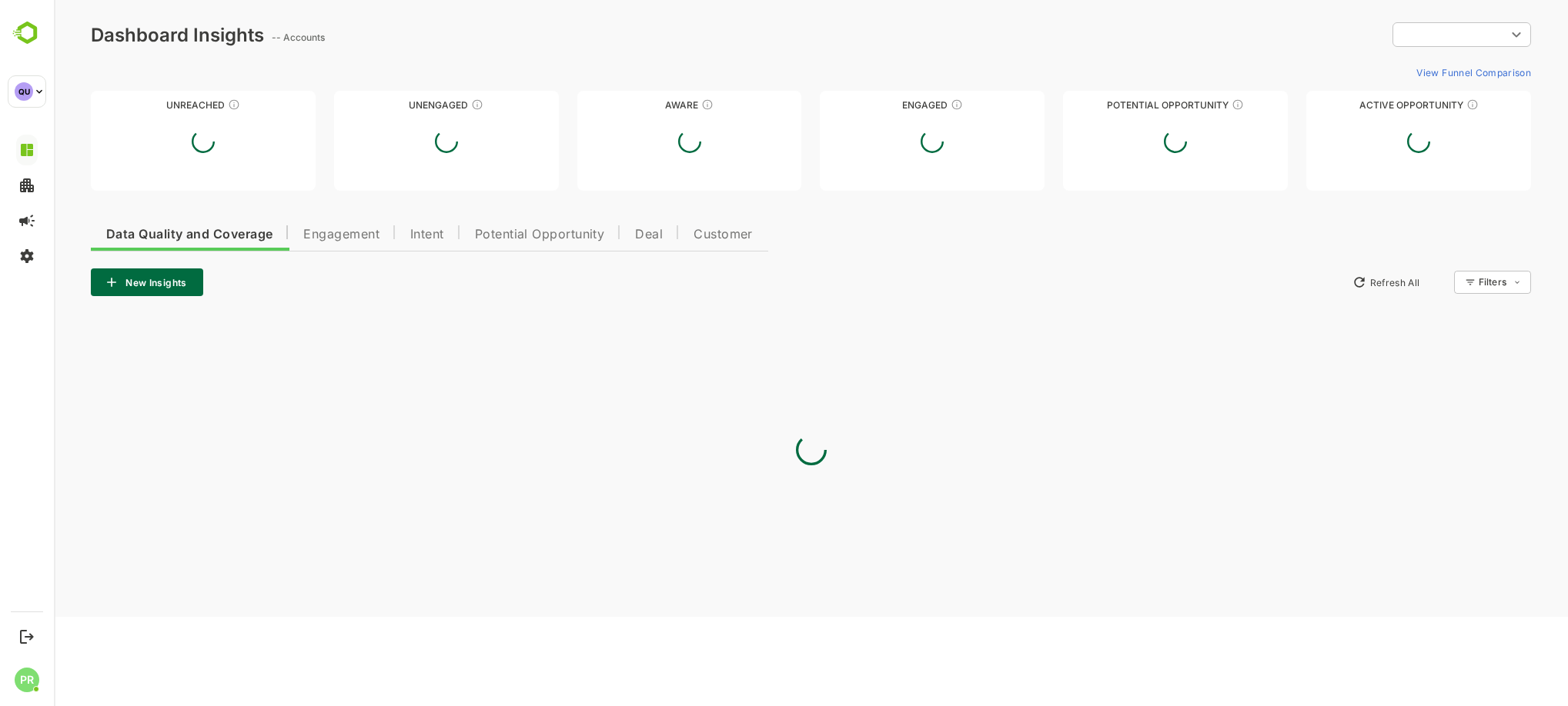
type input "***"
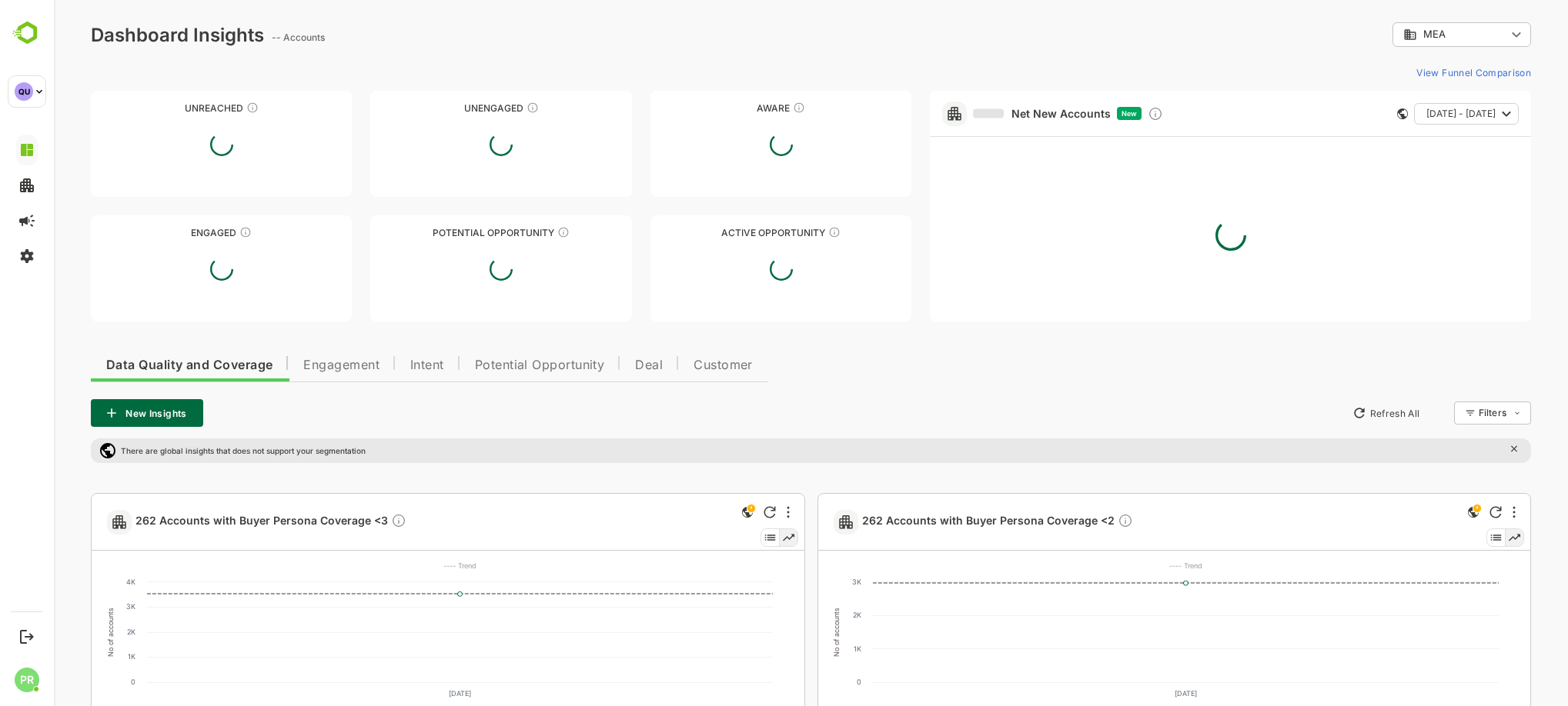
click at [425, 360] on span "Intent" at bounding box center [427, 366] width 34 height 13
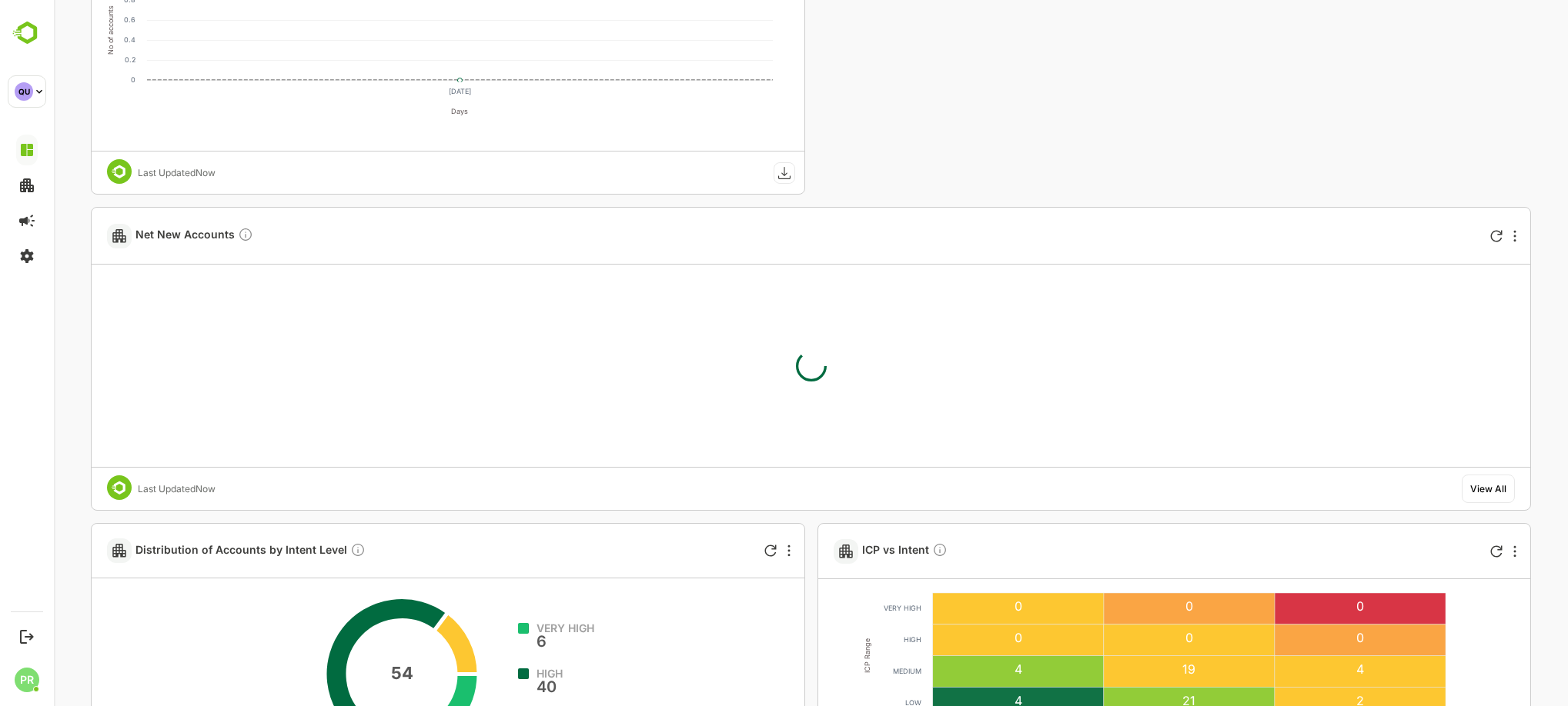
scroll to position [1861, 0]
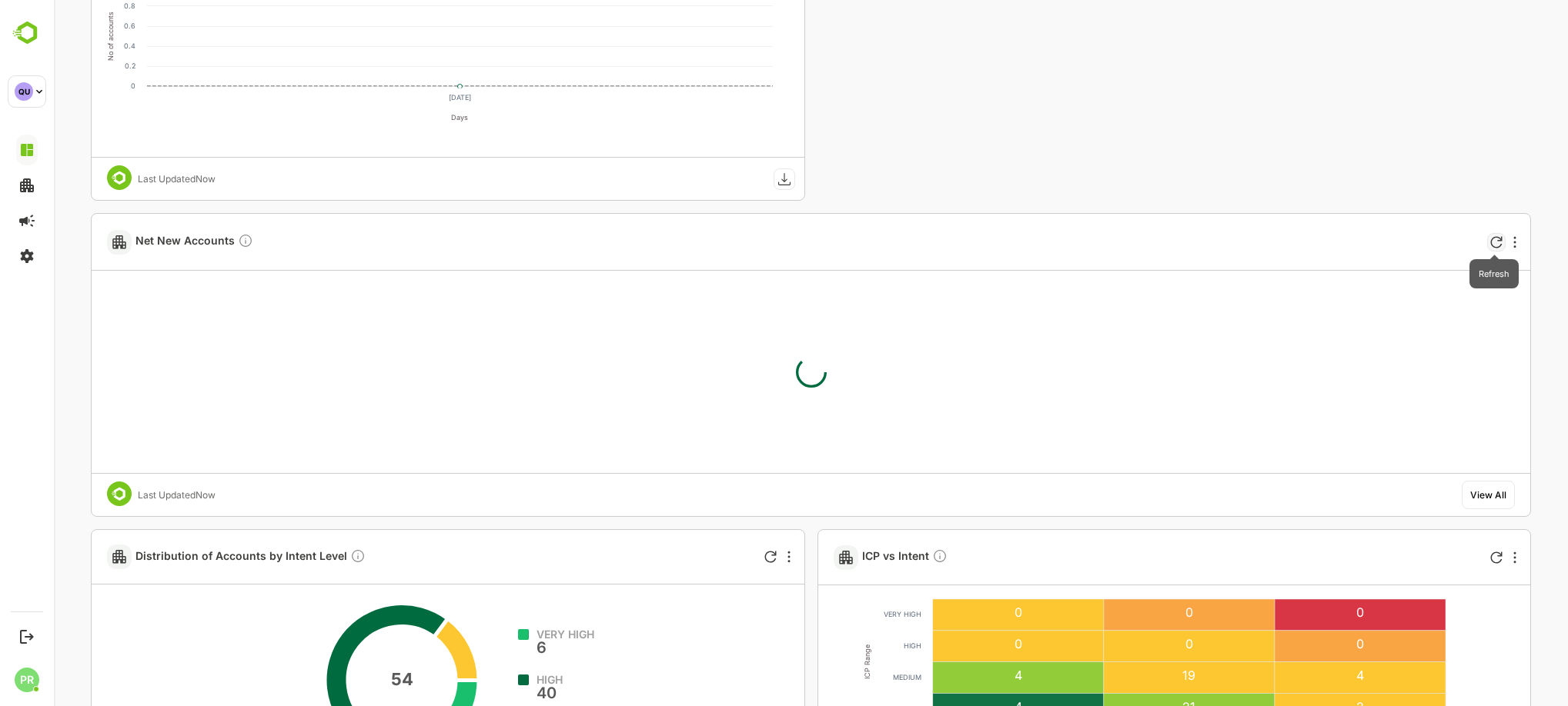
click at [1497, 243] on icon "Refresh" at bounding box center [1497, 243] width 13 height 13
click at [1497, 490] on div "View All" at bounding box center [1488, 495] width 36 height 12
click at [1494, 241] on icon "Refresh" at bounding box center [1497, 243] width 13 height 13
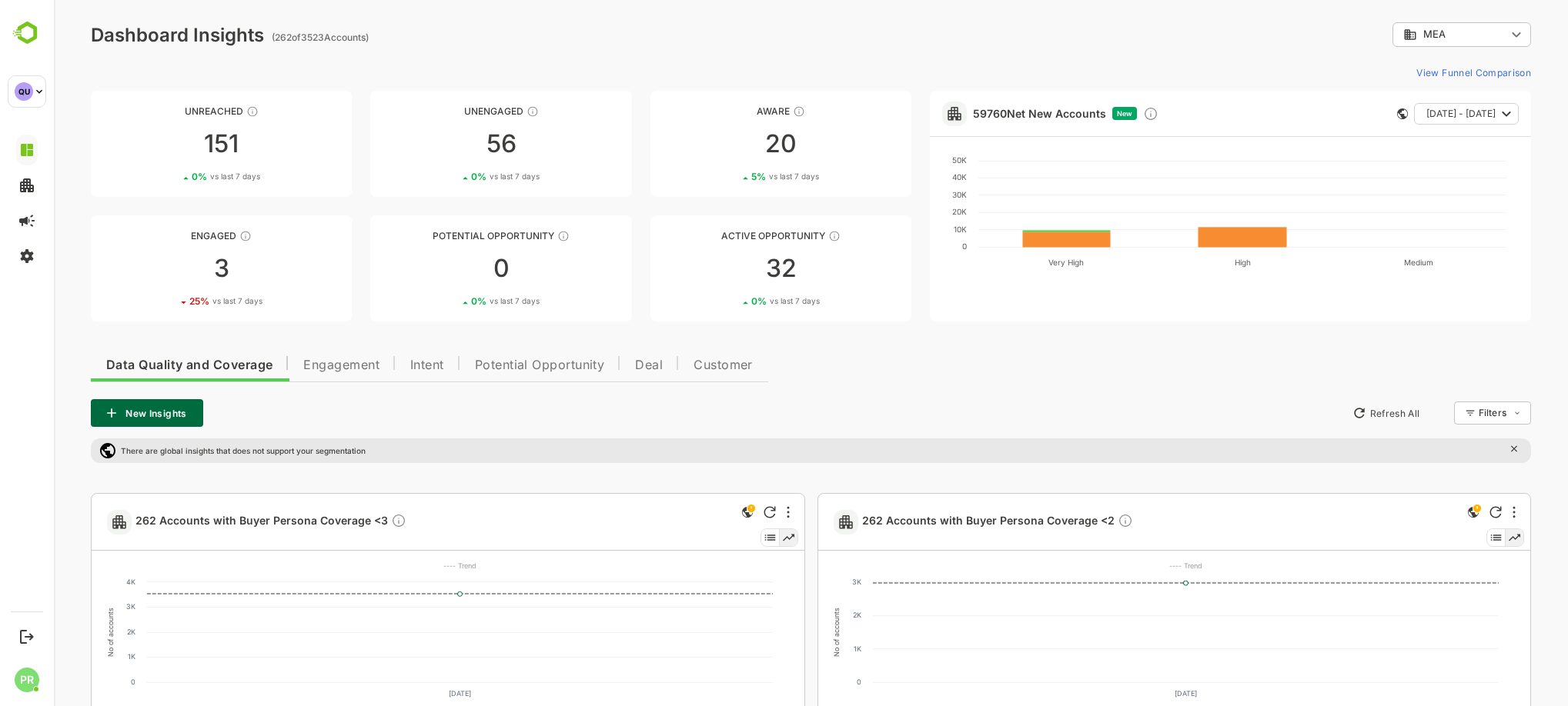
click at [424, 359] on span "Intent" at bounding box center [427, 366] width 34 height 13
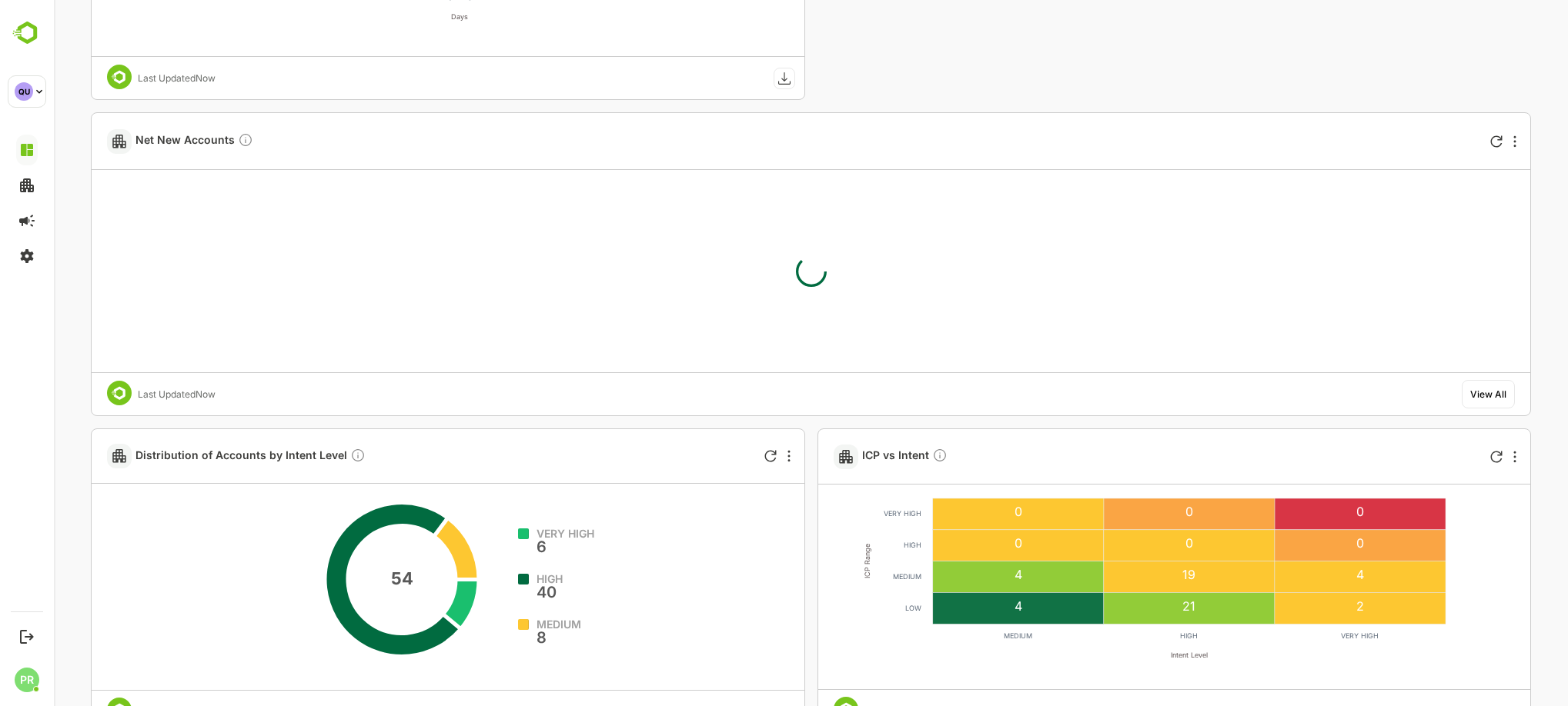
scroll to position [1964, 0]
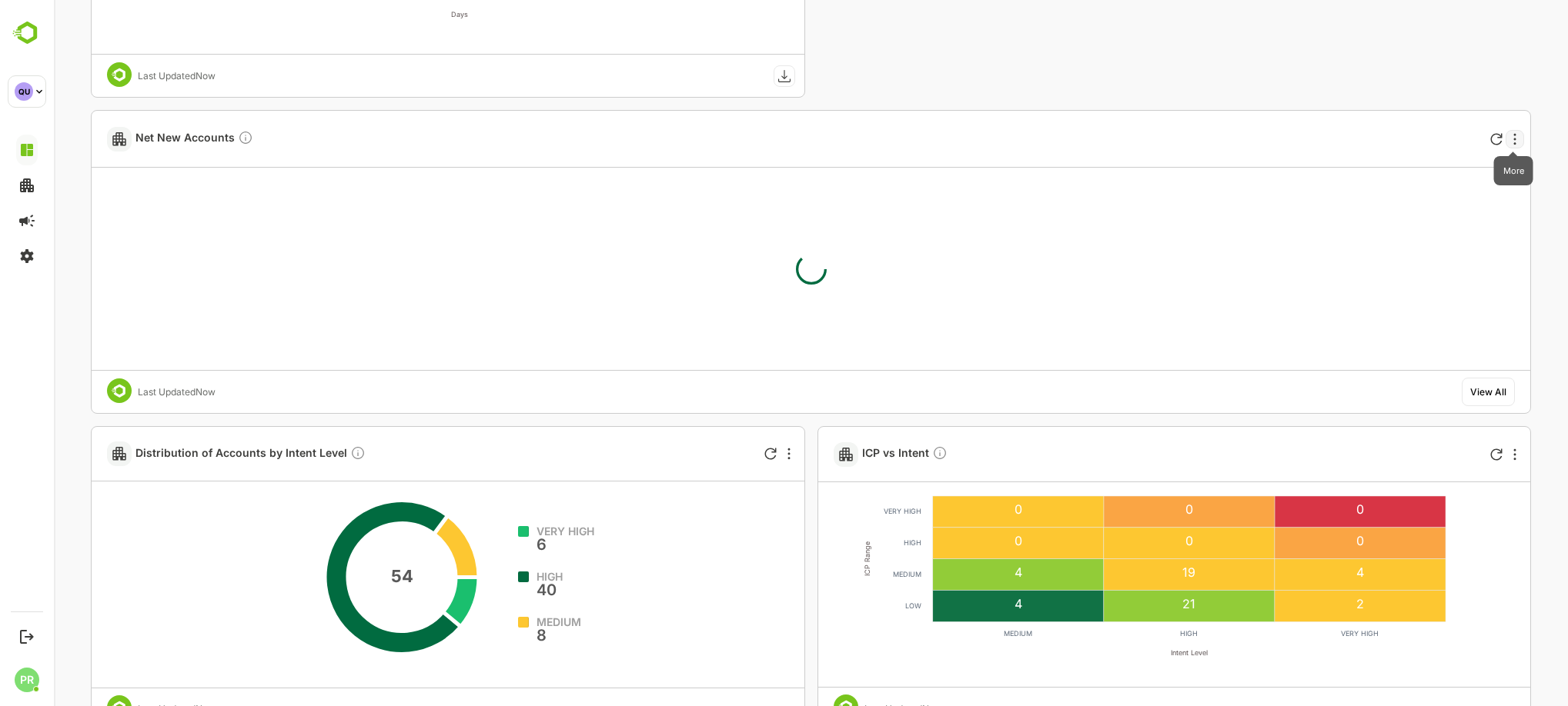
click at [1513, 135] on icon "More" at bounding box center [1515, 139] width 3 height 13
click at [1485, 397] on div at bounding box center [811, 353] width 1514 height 706
click at [1485, 397] on div "View All" at bounding box center [1488, 391] width 36 height 12
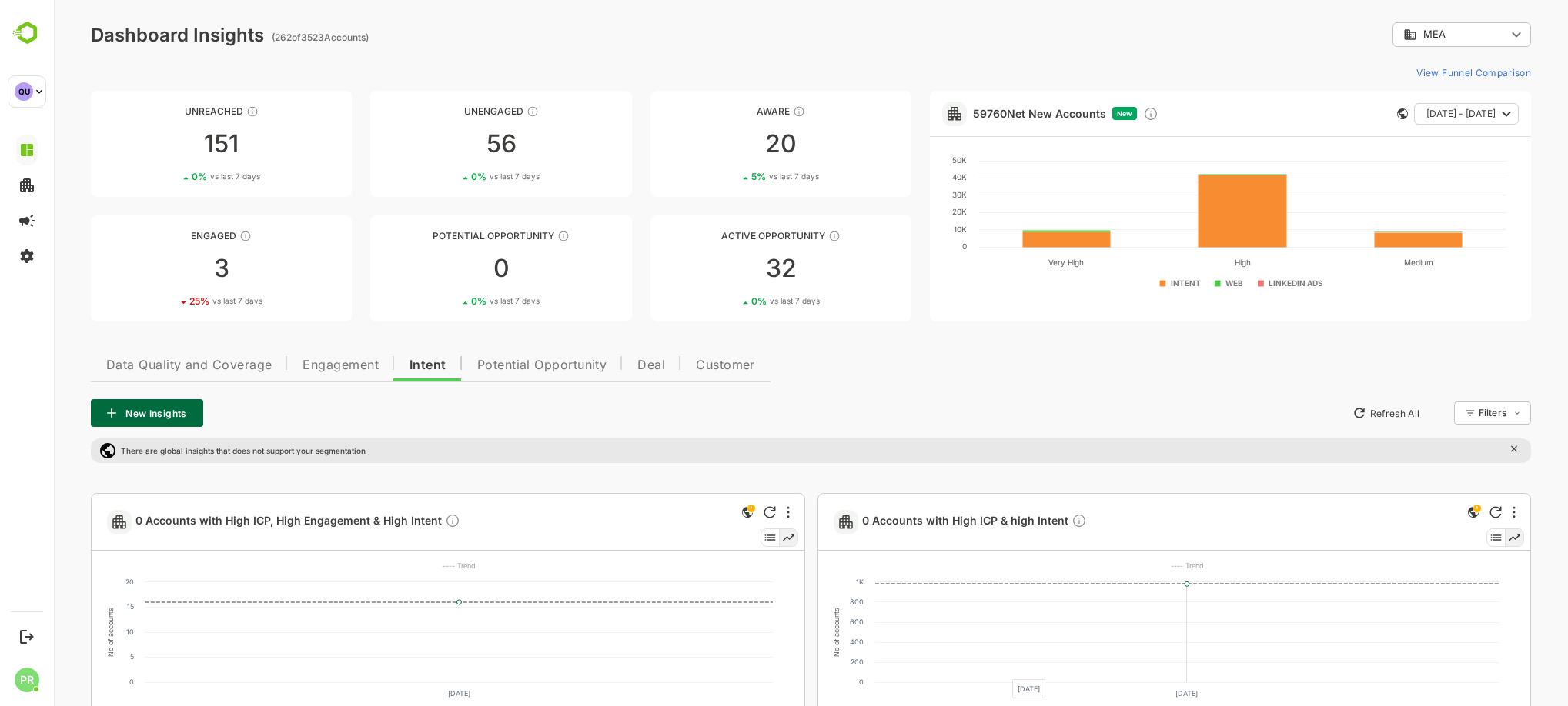
scroll to position [2, 0]
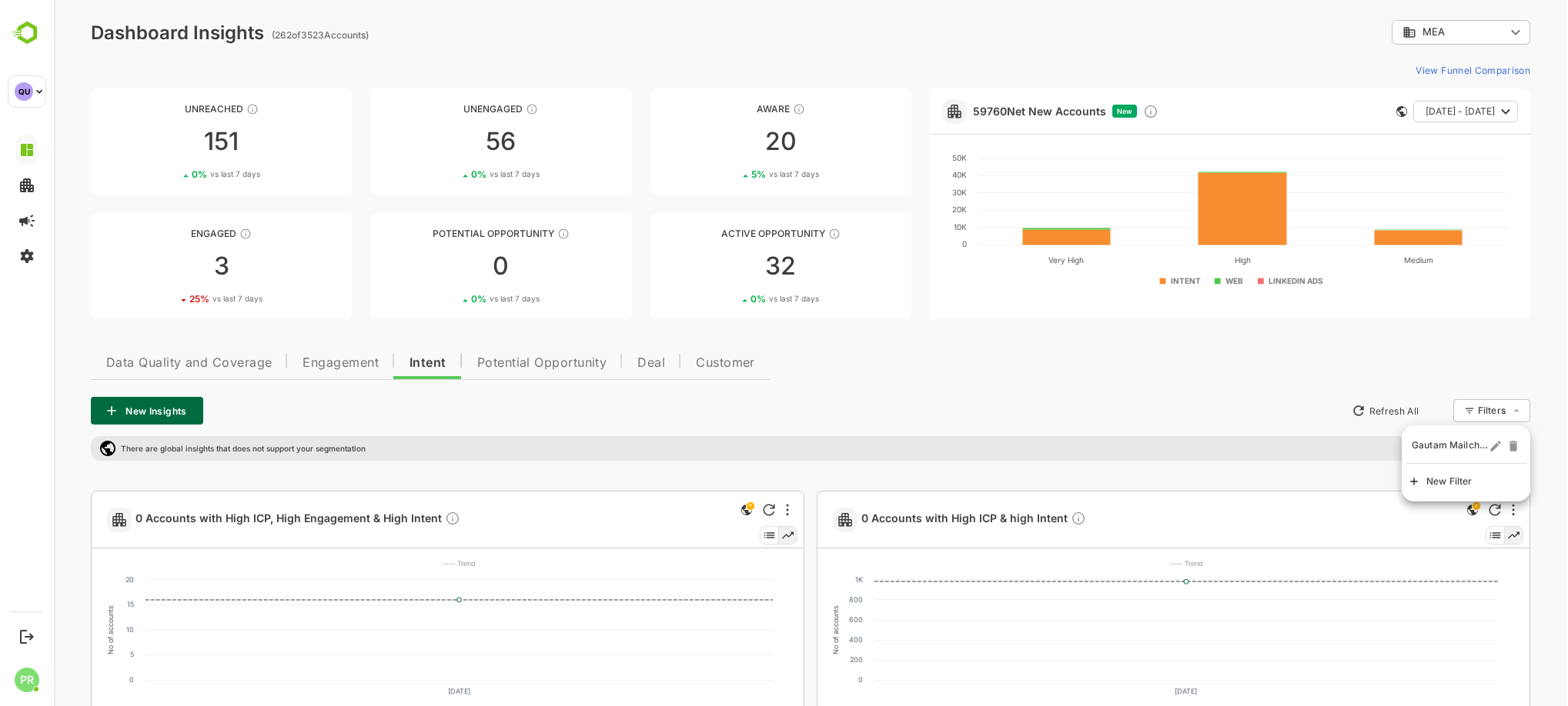
click at [525, 358] on div at bounding box center [811, 353] width 1514 height 706
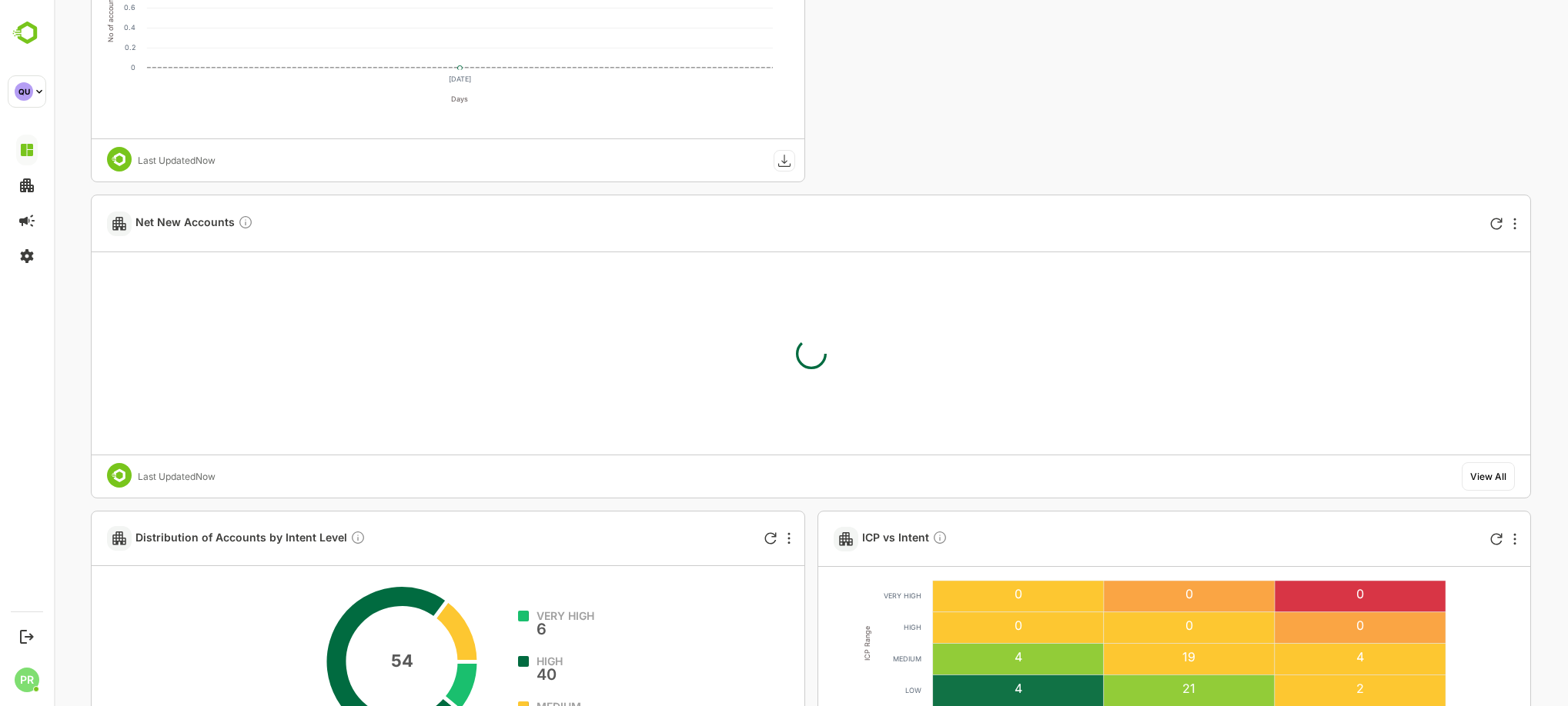
scroll to position [1875, 0]
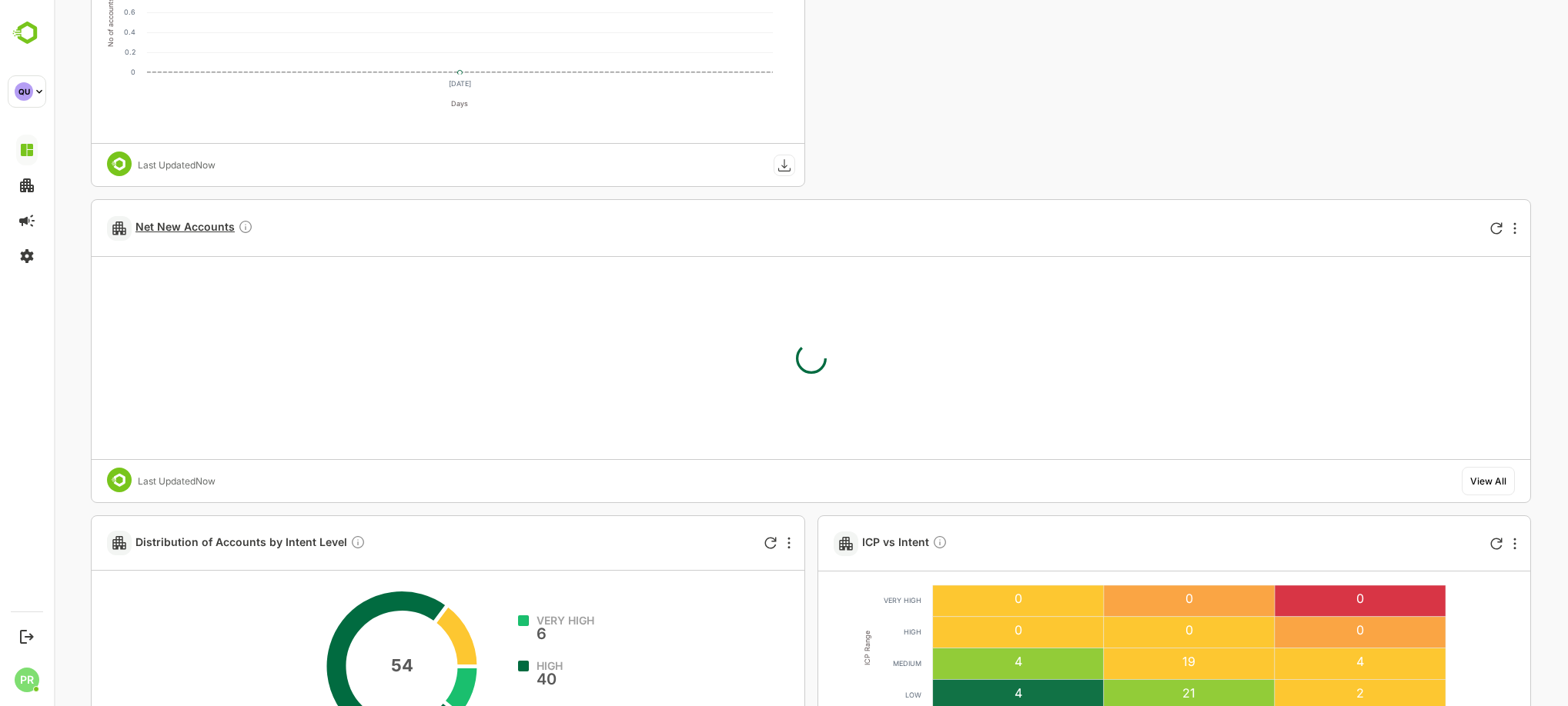
click at [178, 232] on span "Net New Accounts" at bounding box center [194, 228] width 117 height 18
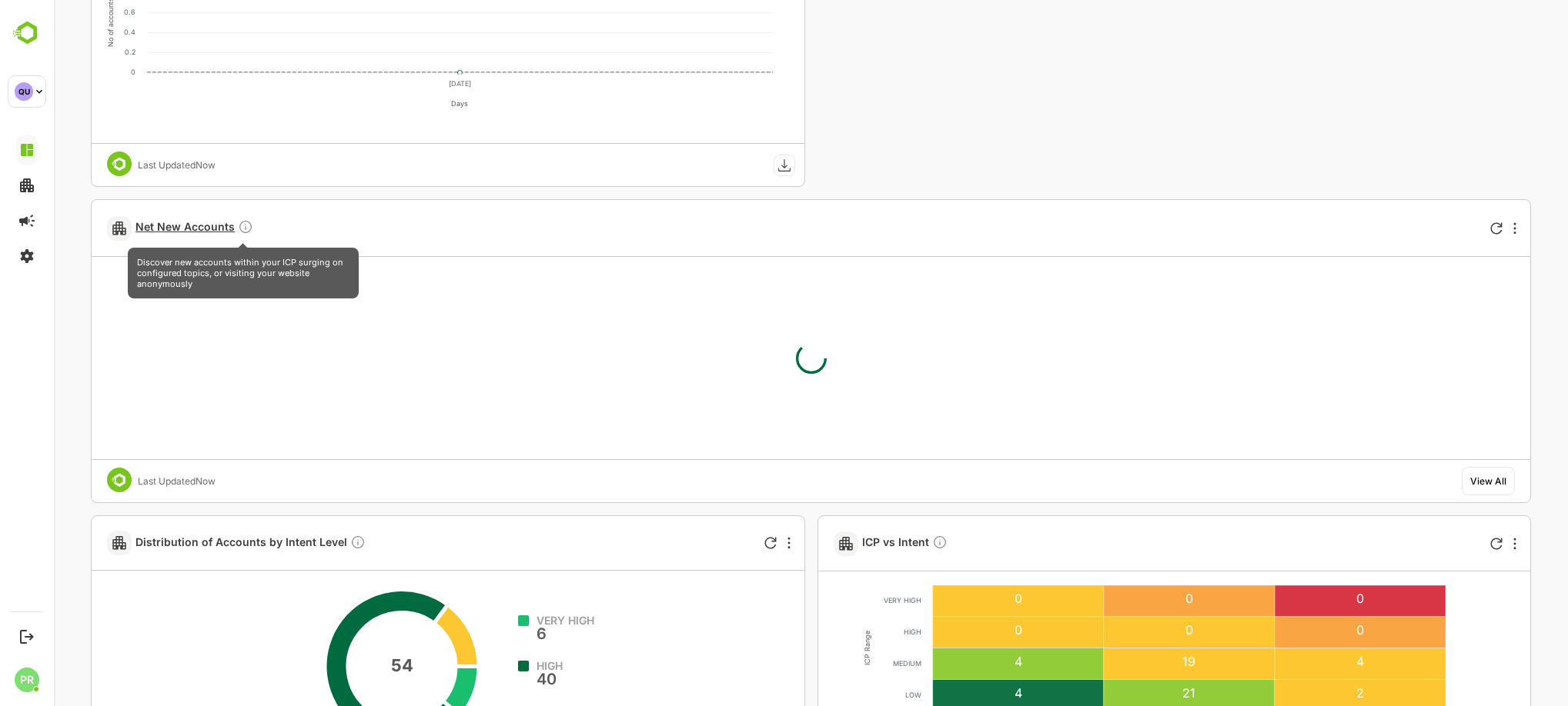
click at [239, 226] on icon "Discover new accounts within your ICP surging on configured topics, or visiting…" at bounding box center [246, 227] width 16 height 16
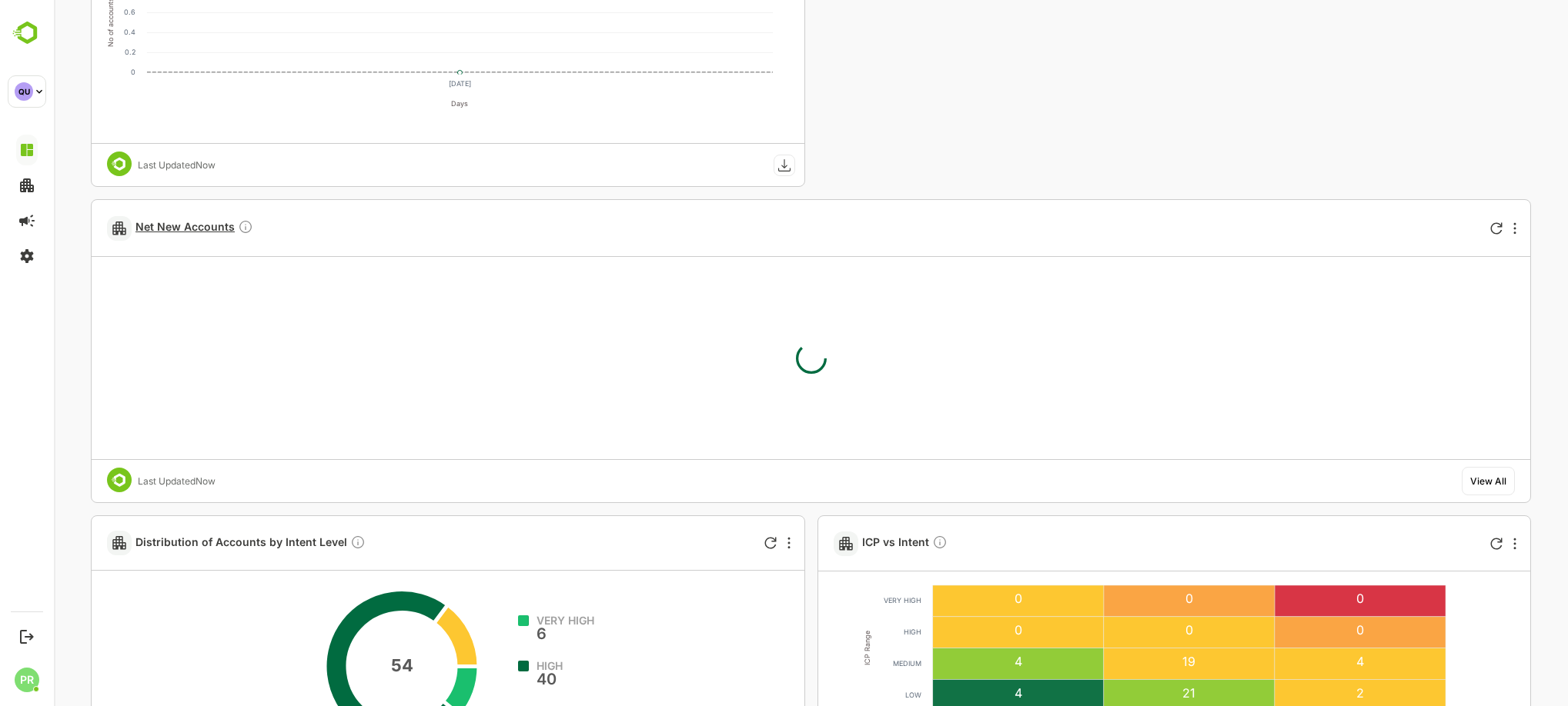
click at [203, 226] on span "Net New Accounts" at bounding box center [194, 228] width 117 height 18
click at [182, 232] on span "Net New Accounts" at bounding box center [194, 228] width 117 height 18
click at [180, 226] on span "Net New Accounts" at bounding box center [194, 228] width 117 height 18
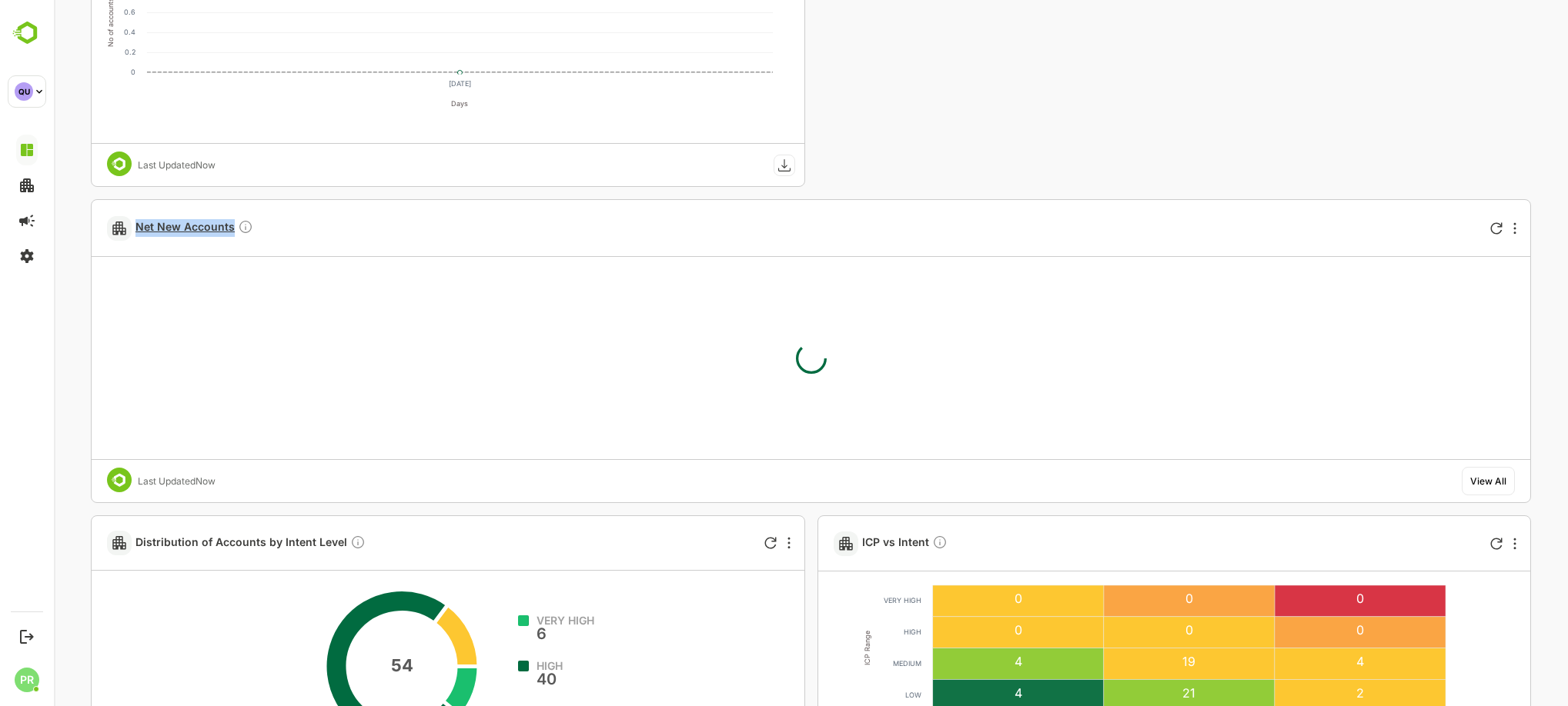
click at [180, 226] on span "Net New Accounts" at bounding box center [194, 228] width 117 height 18
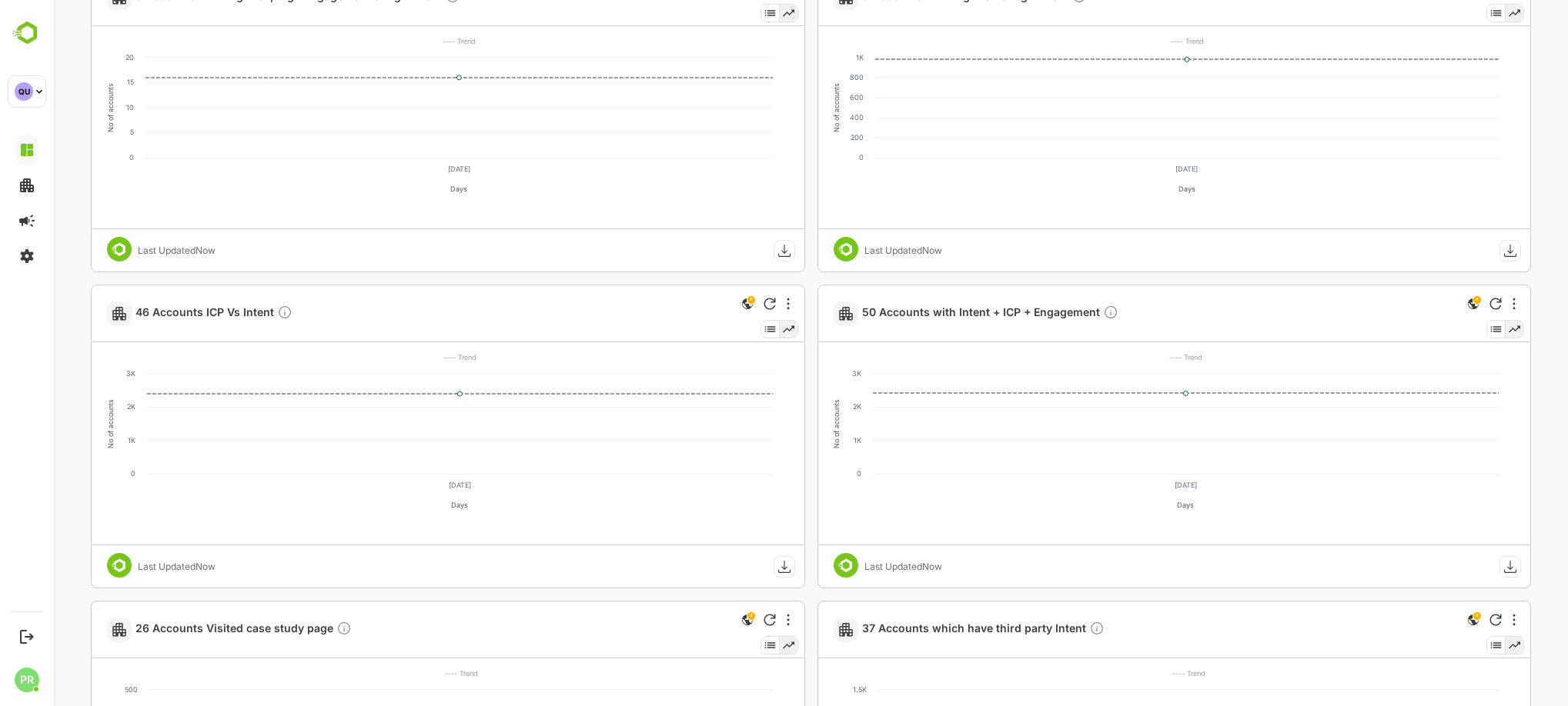
scroll to position [0, 0]
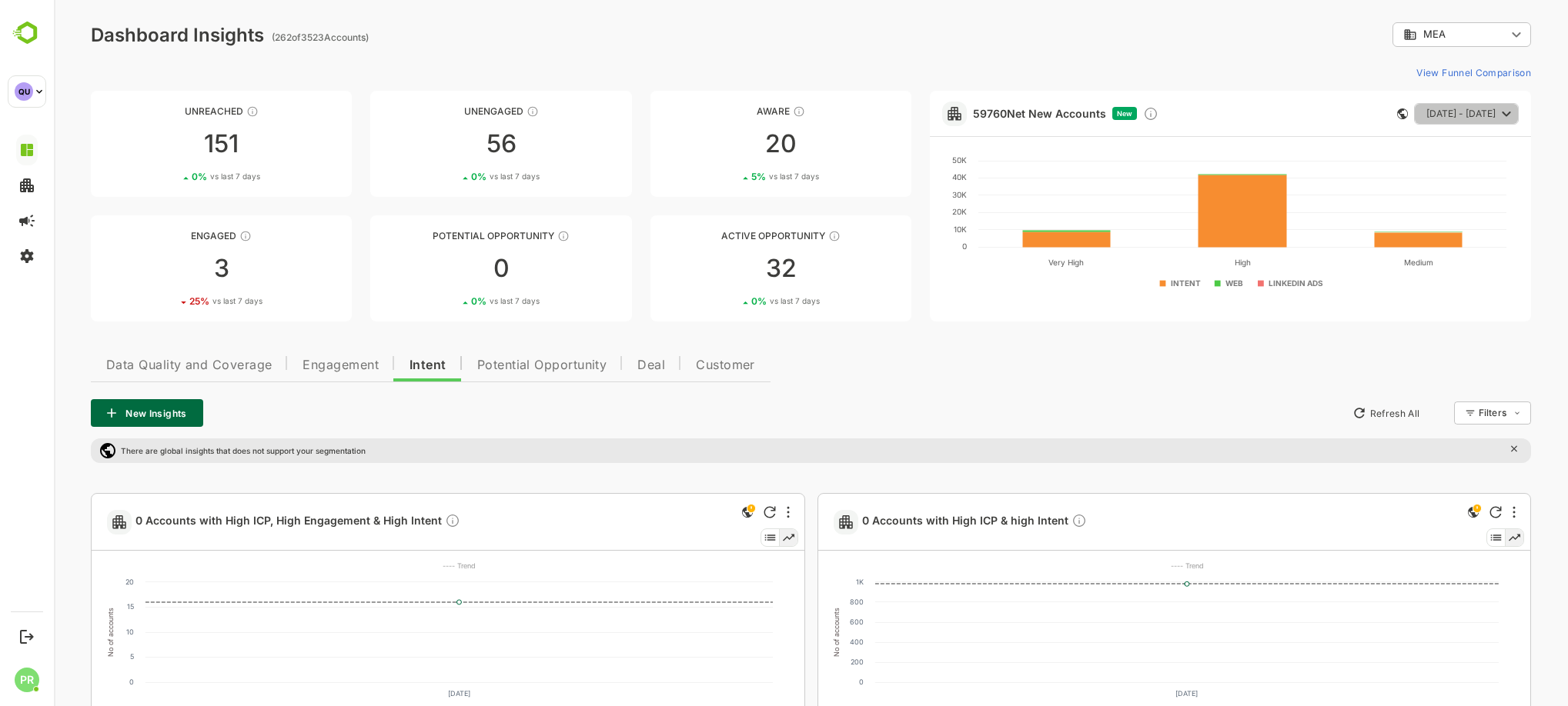
click at [1441, 115] on span "[DATE] - [DATE]" at bounding box center [1461, 114] width 69 height 20
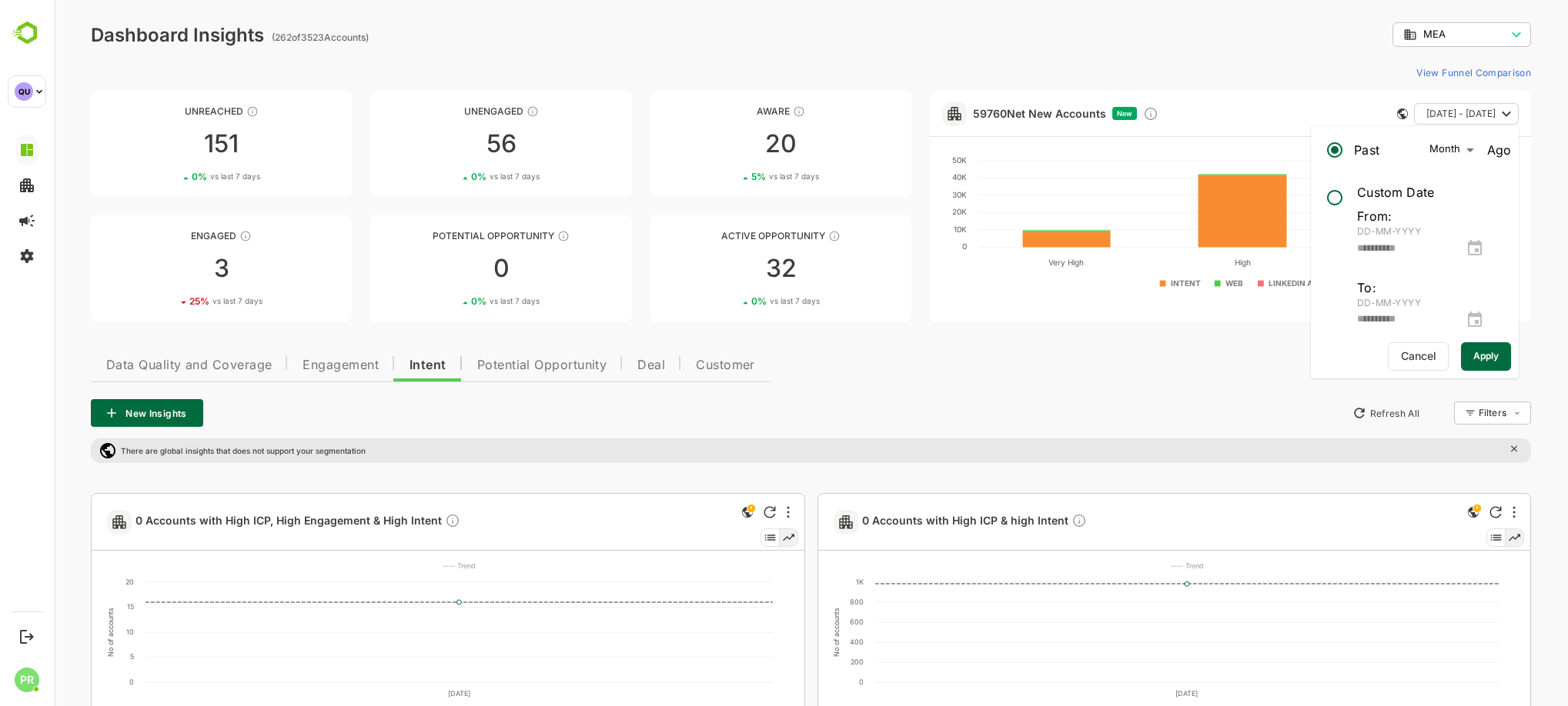
click at [1397, 220] on div "**********" at bounding box center [1422, 256] width 129 height 149
type input "**********"
click at [1484, 252] on icon "change date" at bounding box center [1475, 249] width 19 height 19
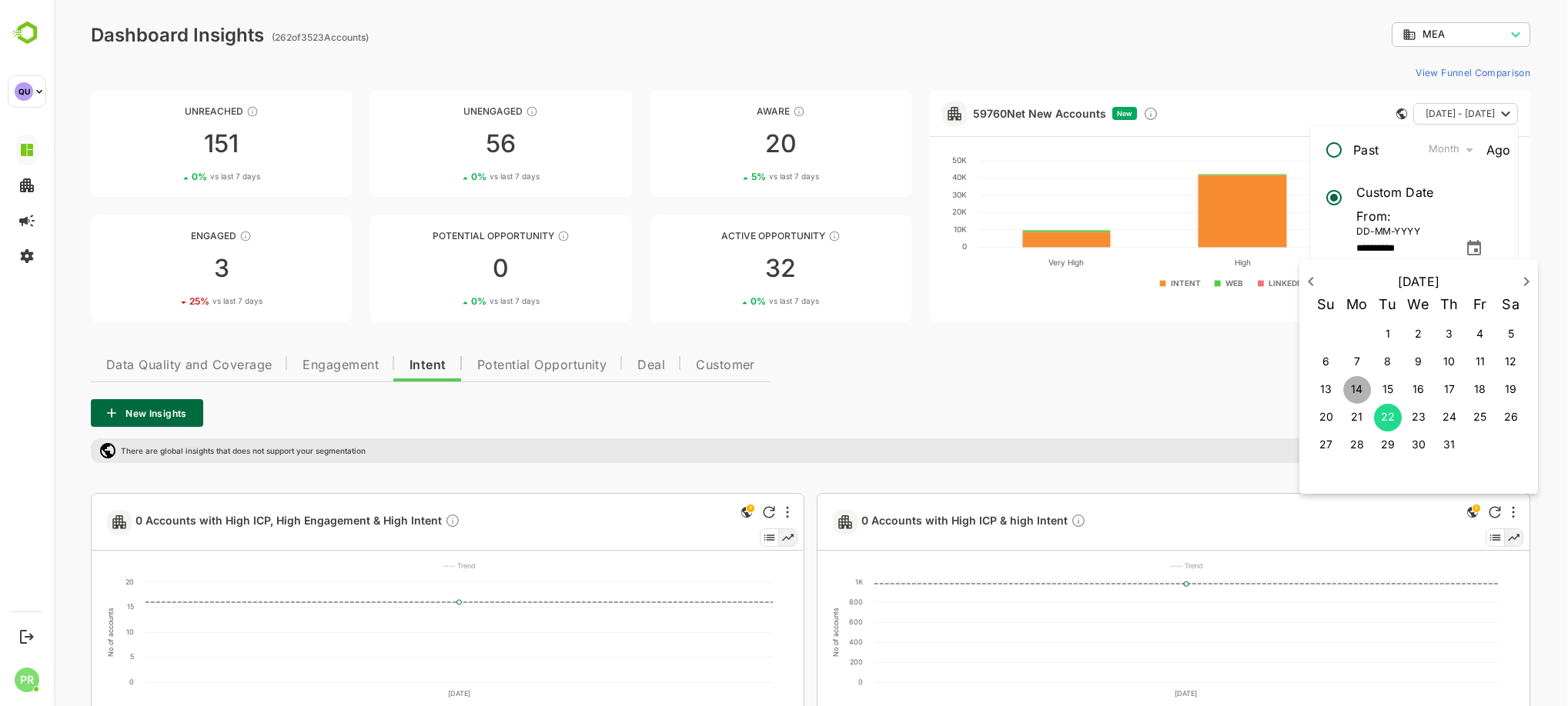
click at [1363, 383] on p "14" at bounding box center [1357, 390] width 12 height 16
type input "**********"
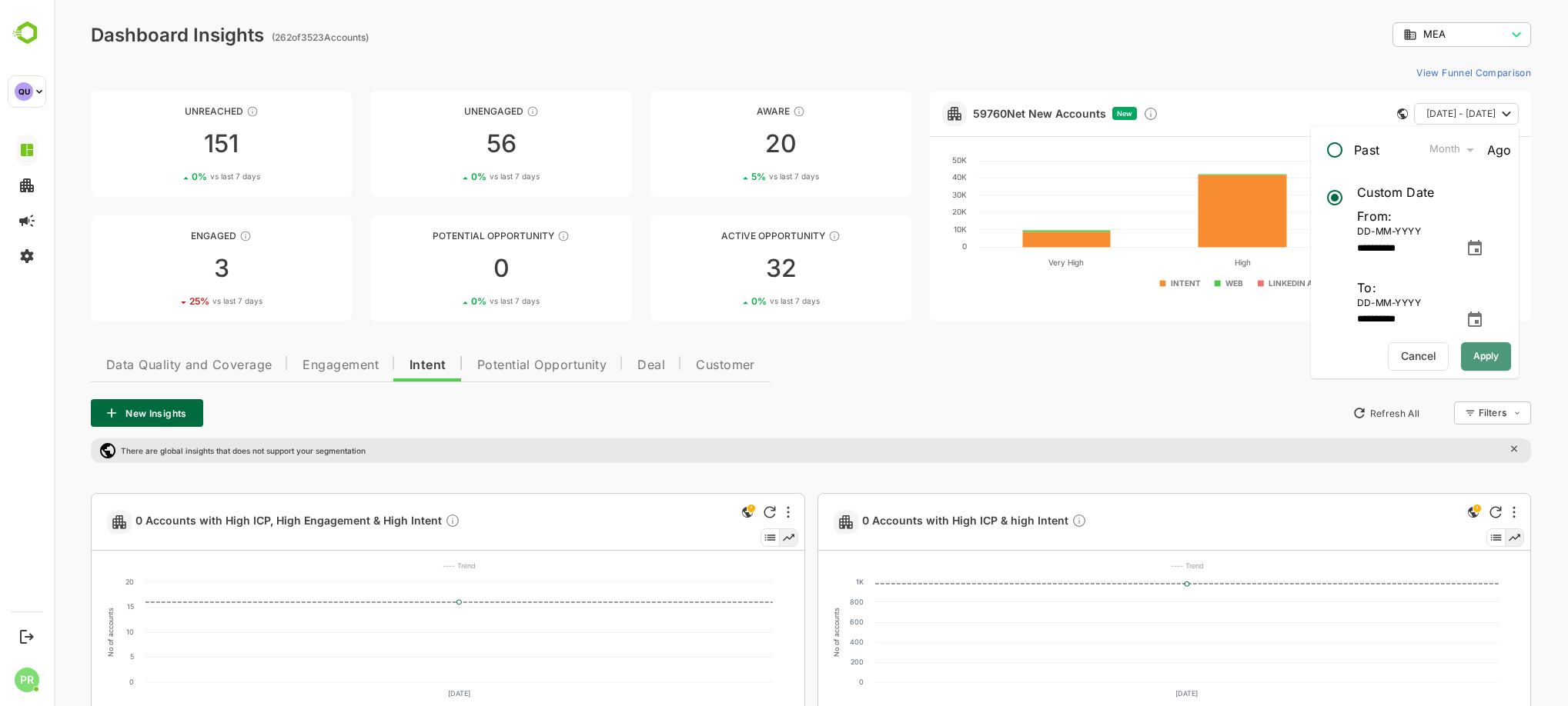
click at [1479, 360] on span "Apply" at bounding box center [1486, 356] width 25 height 20
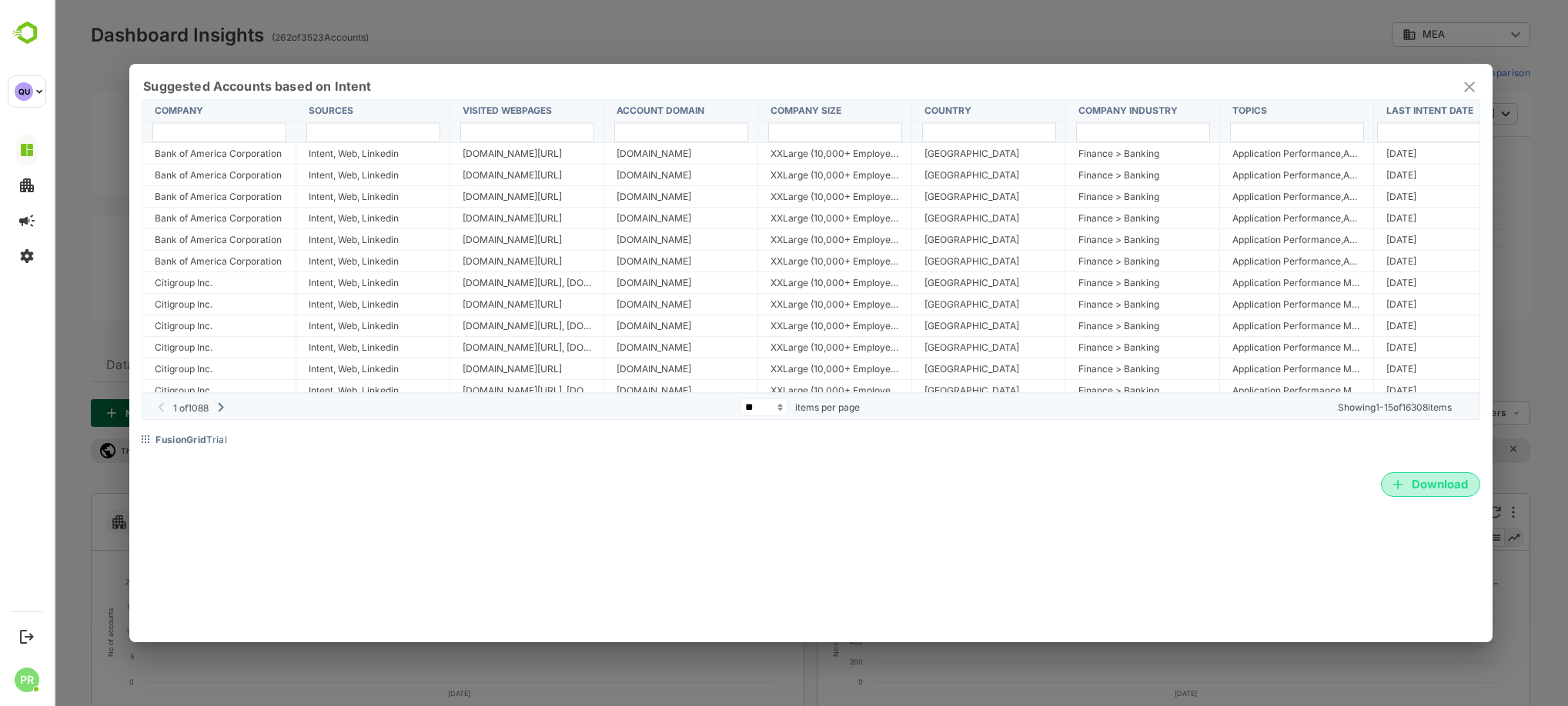
click at [1433, 482] on span "Download" at bounding box center [1430, 484] width 74 height 20
